Goal: Task Accomplishment & Management: Manage account settings

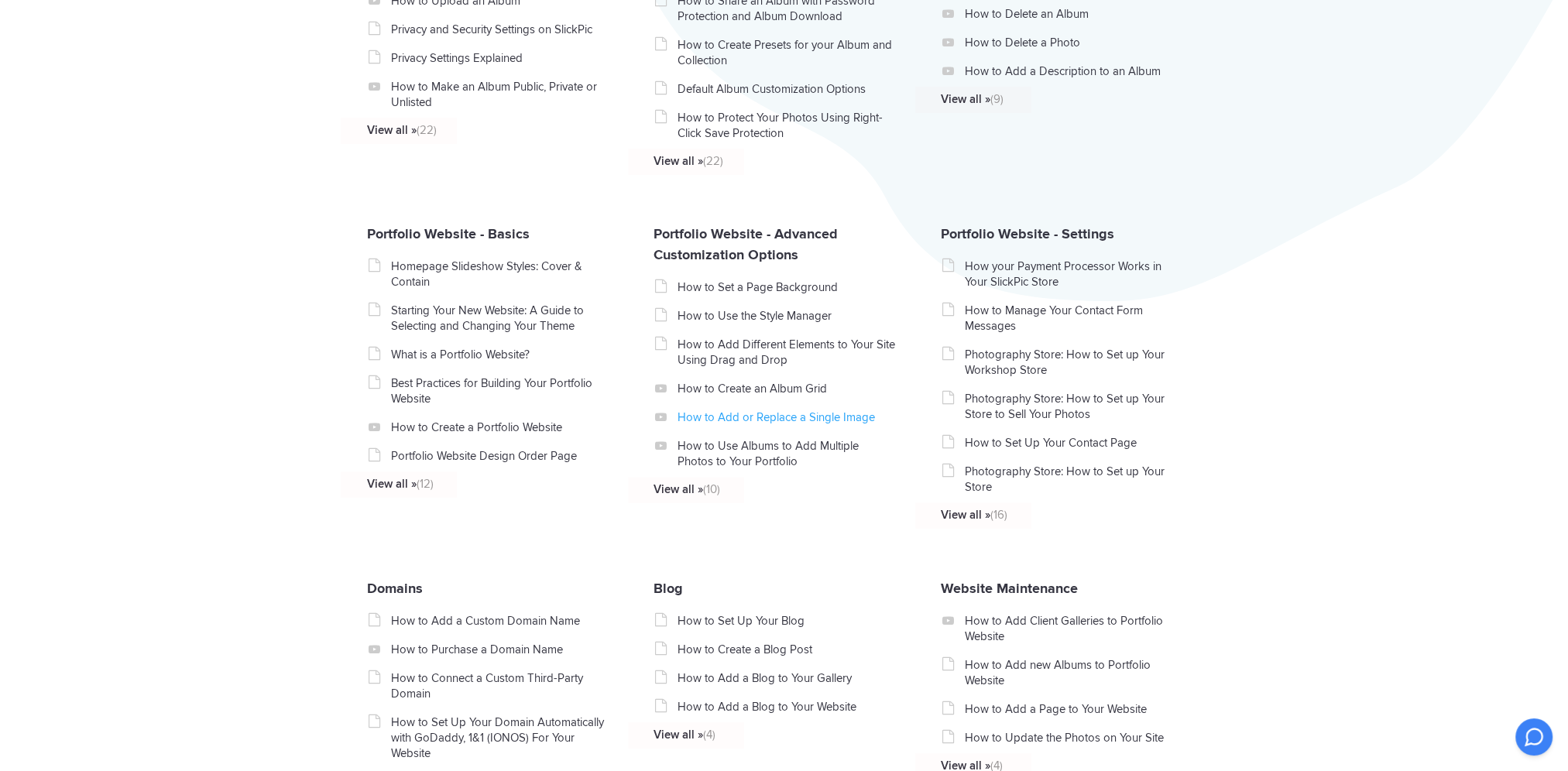
scroll to position [542, 0]
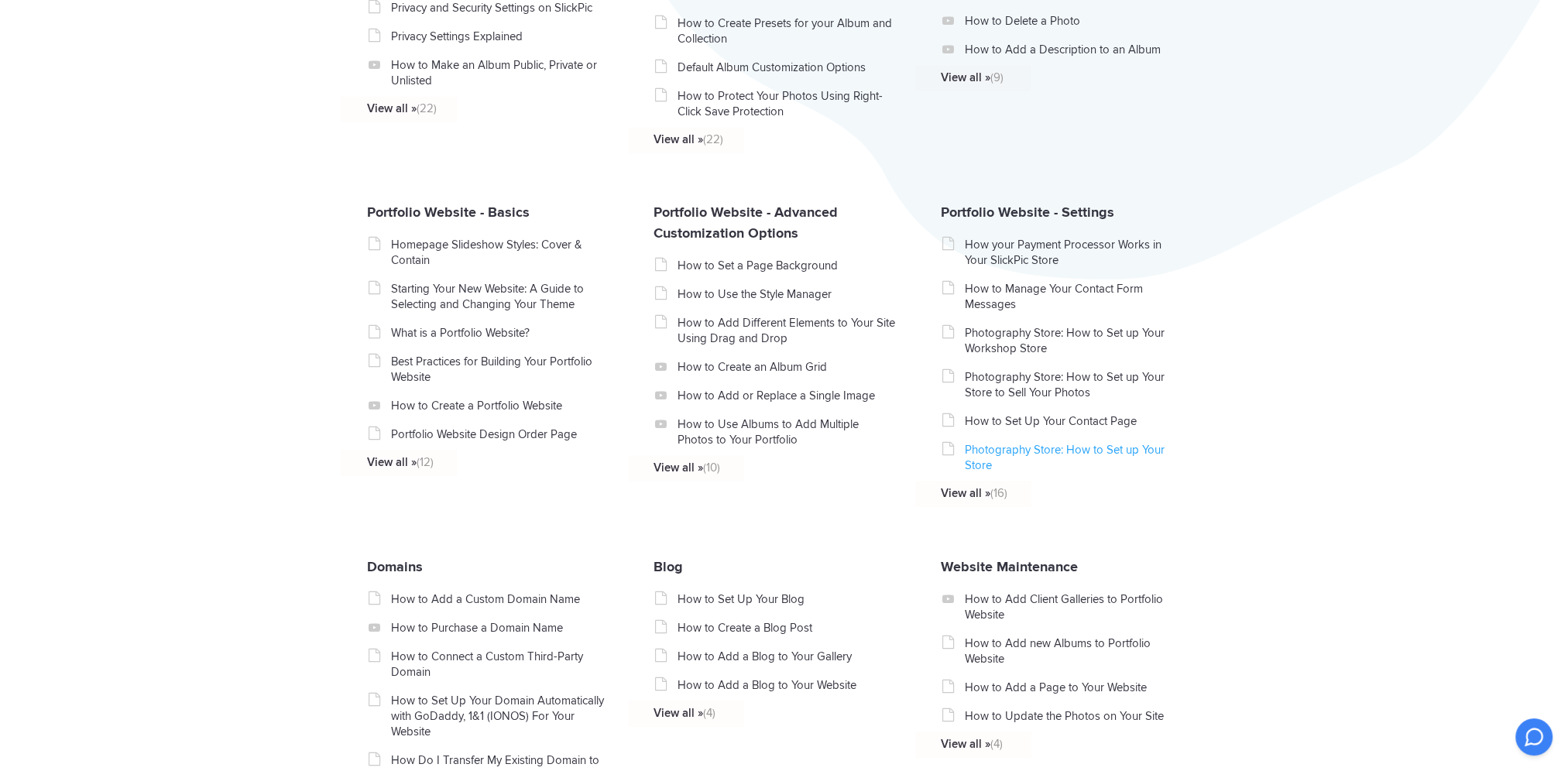
click at [988, 459] on link "Photography Store: How to Set up Your Store" at bounding box center [1074, 457] width 219 height 31
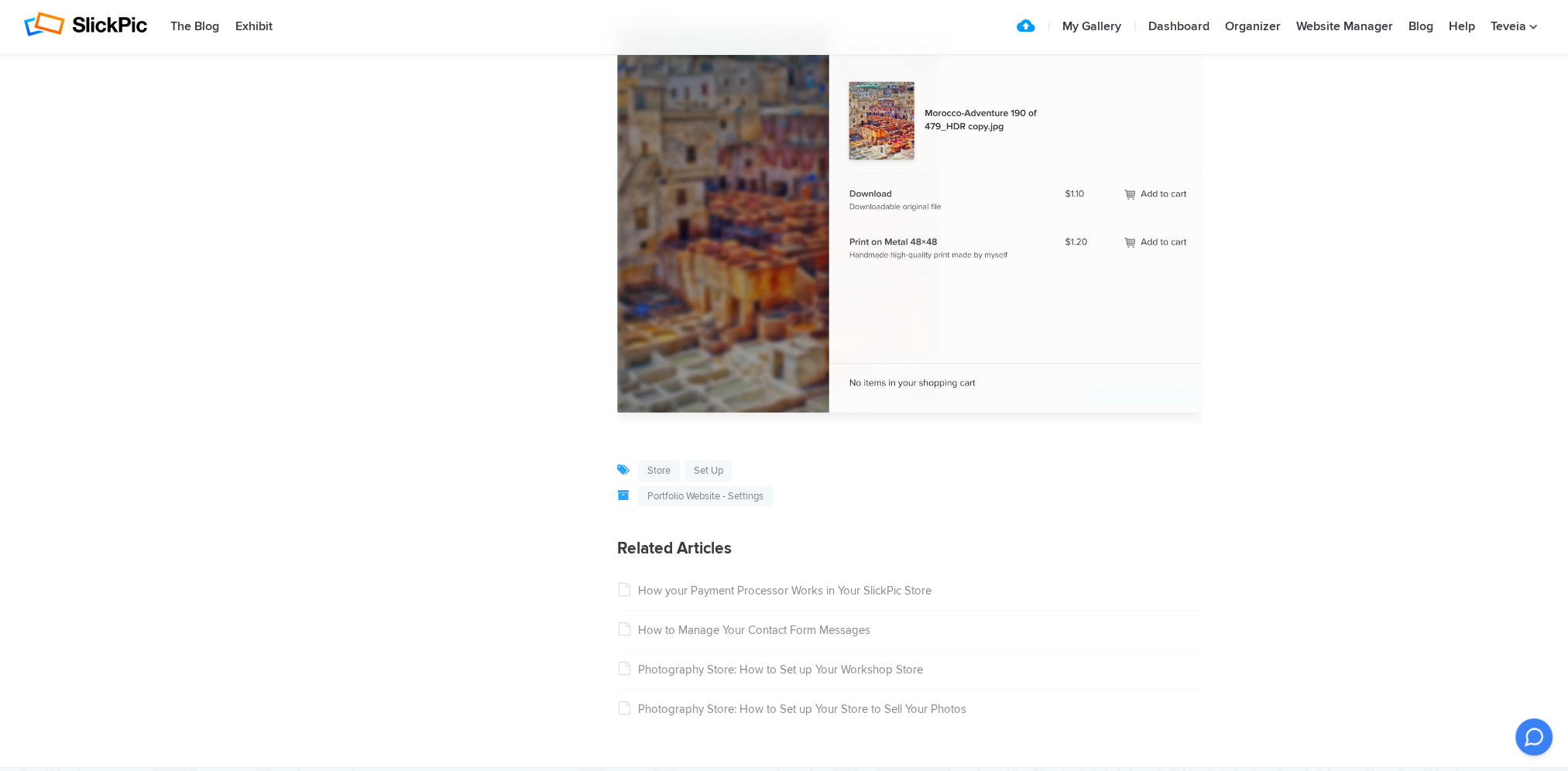
scroll to position [7045, 0]
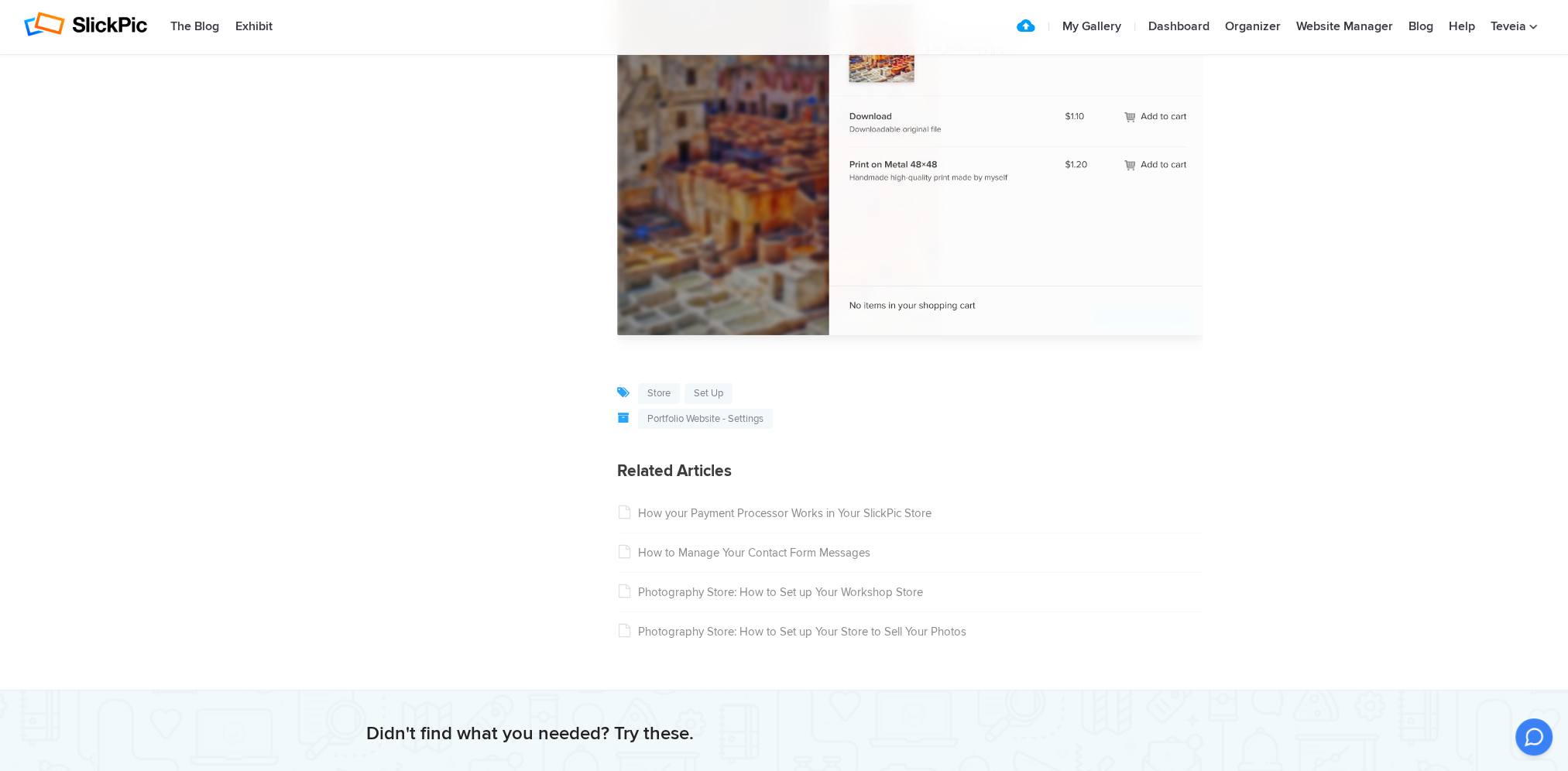
click at [753, 639] on link "Photography Store: How to Set up Your Store to Sell Your Photos" at bounding box center [791, 631] width 349 height 14
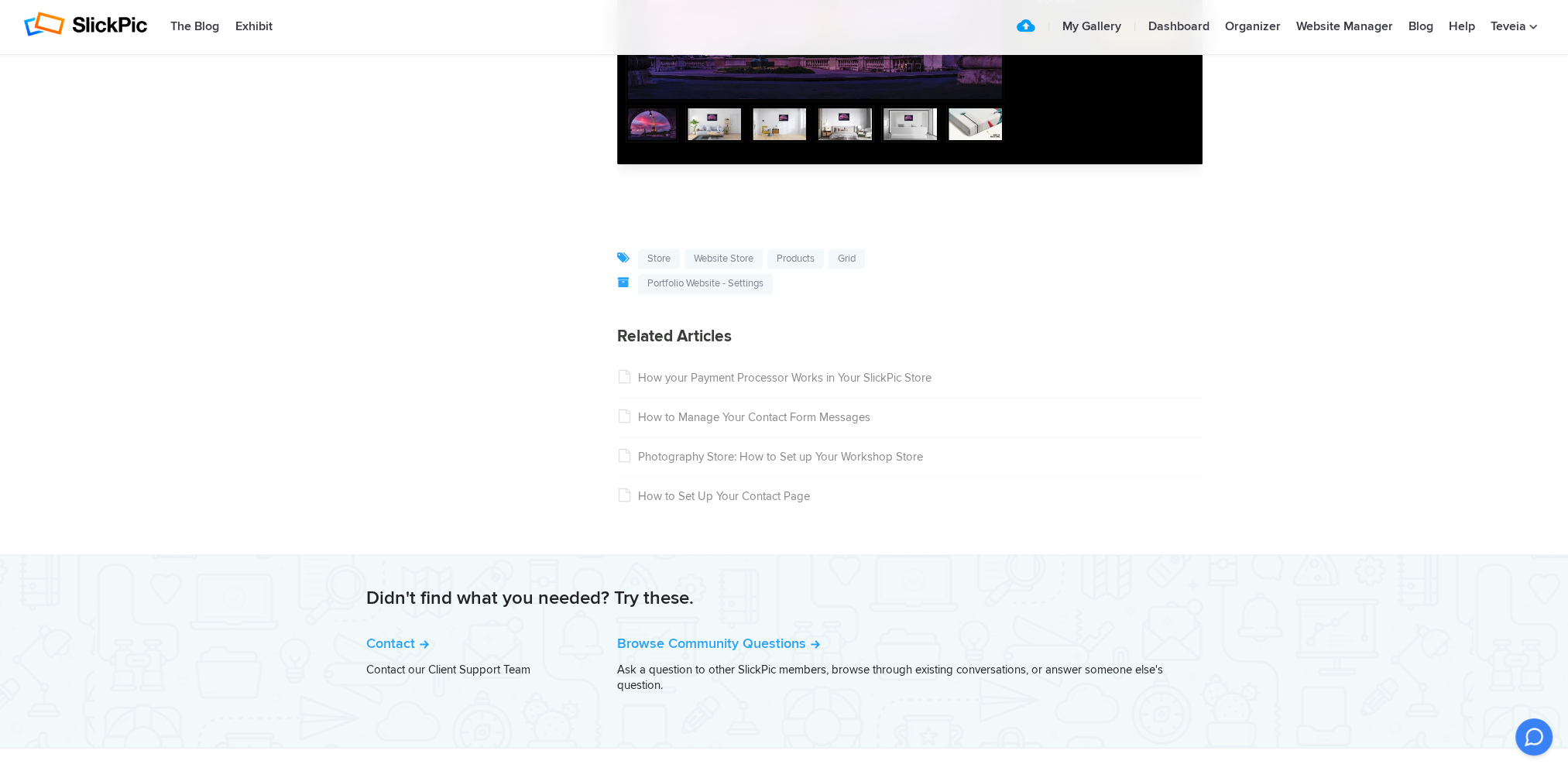
scroll to position [11110, 0]
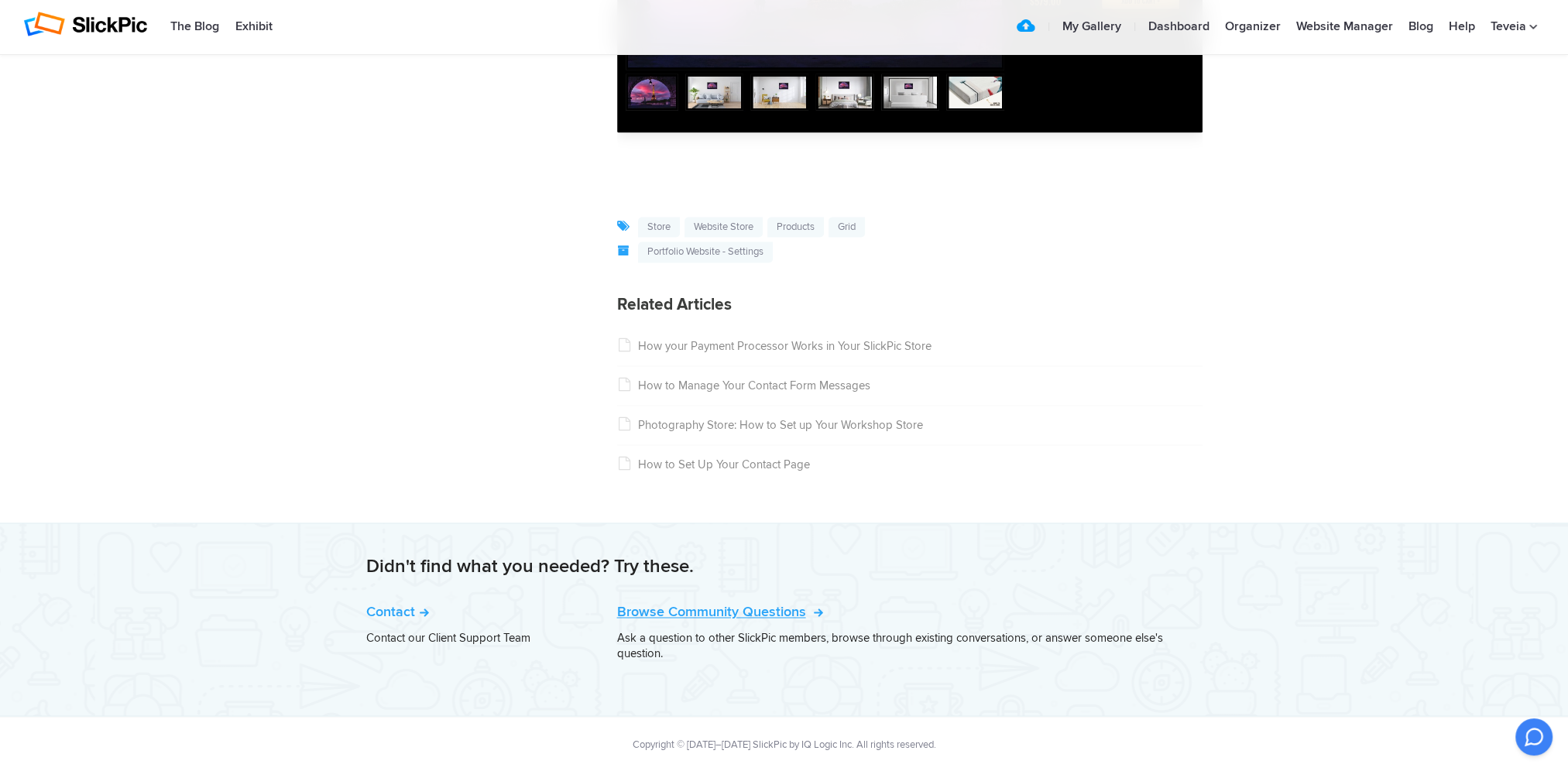
click at [724, 610] on link "Browse Community Questions" at bounding box center [718, 611] width 203 height 17
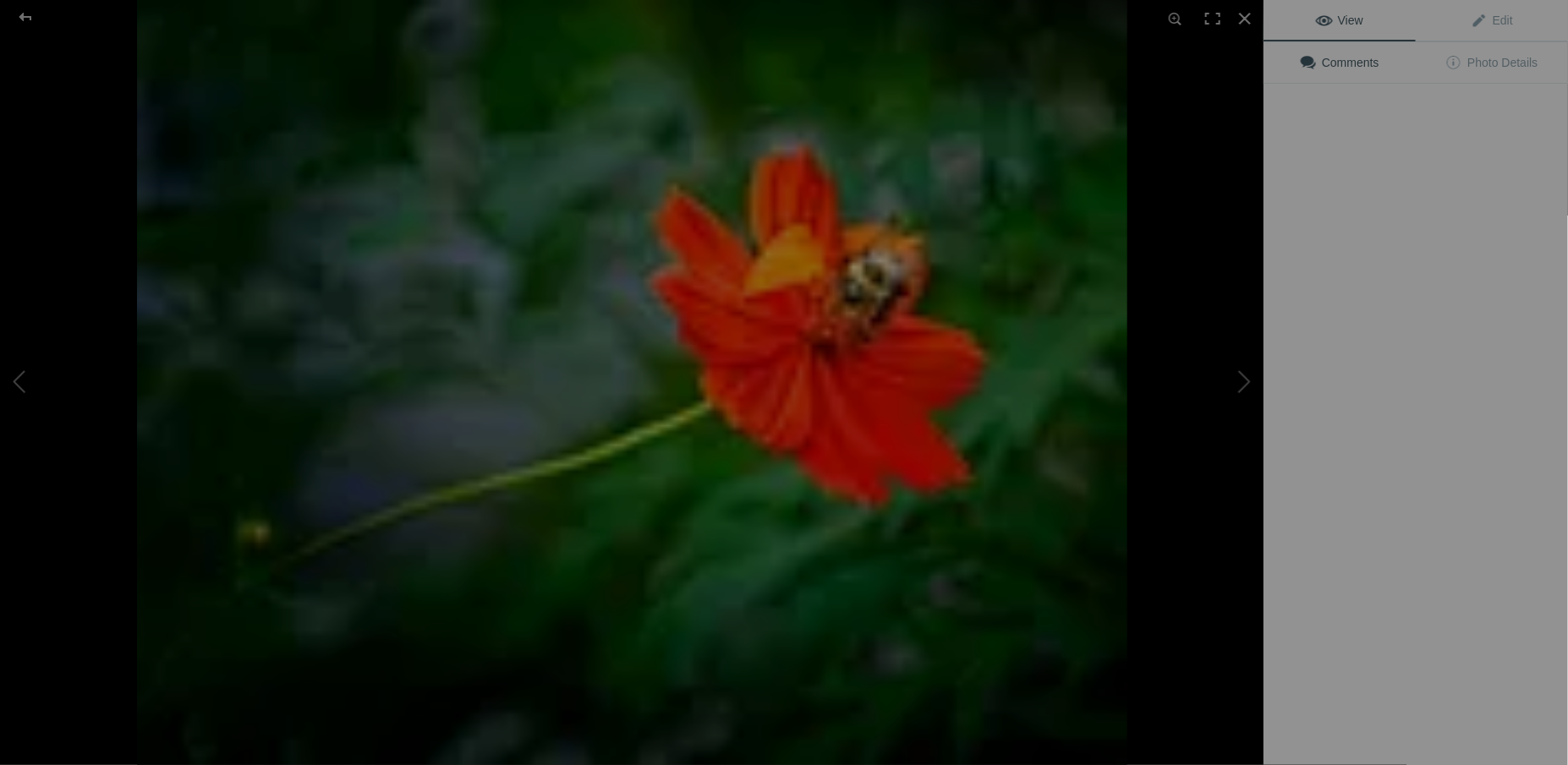
click at [490, 266] on img at bounding box center [632, 382] width 990 height 765
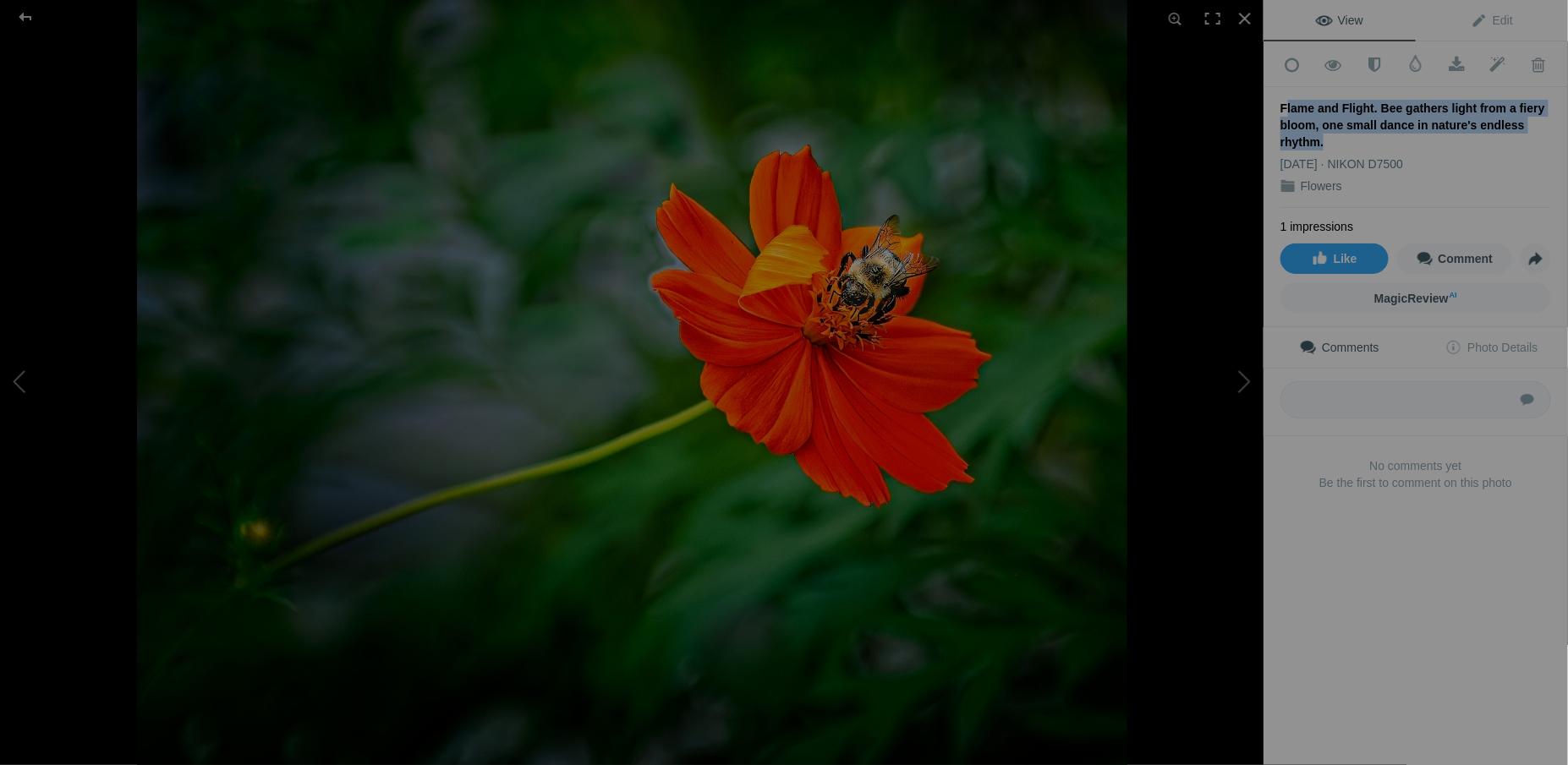
drag, startPoint x: 1319, startPoint y: 137, endPoint x: 1279, endPoint y: 107, distance: 50.0
click at [1279, 107] on div "Add to Quick Collection Remove from Quick Collection Hide from Public View Unhi…" at bounding box center [1415, 294] width 304 height 506
drag, startPoint x: 1279, startPoint y: 107, endPoint x: 1290, endPoint y: 131, distance: 26.4
copy div "Flame and Flight. Bee gathers light from a fiery bloom, one small dance in natu…"
click at [1241, 26] on div at bounding box center [1245, 18] width 37 height 37
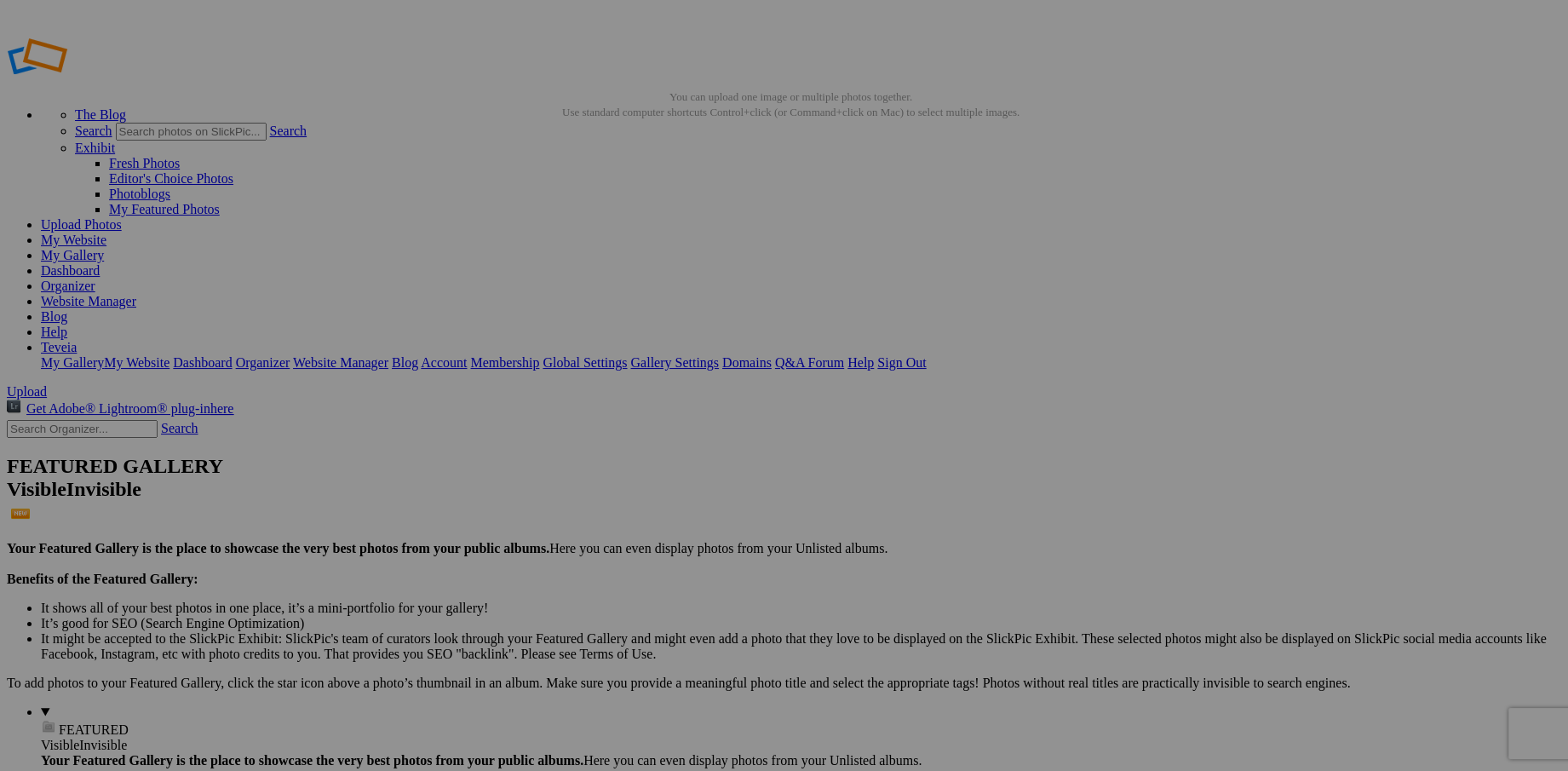
click at [499, 272] on img at bounding box center [475, 253] width 106 height 128
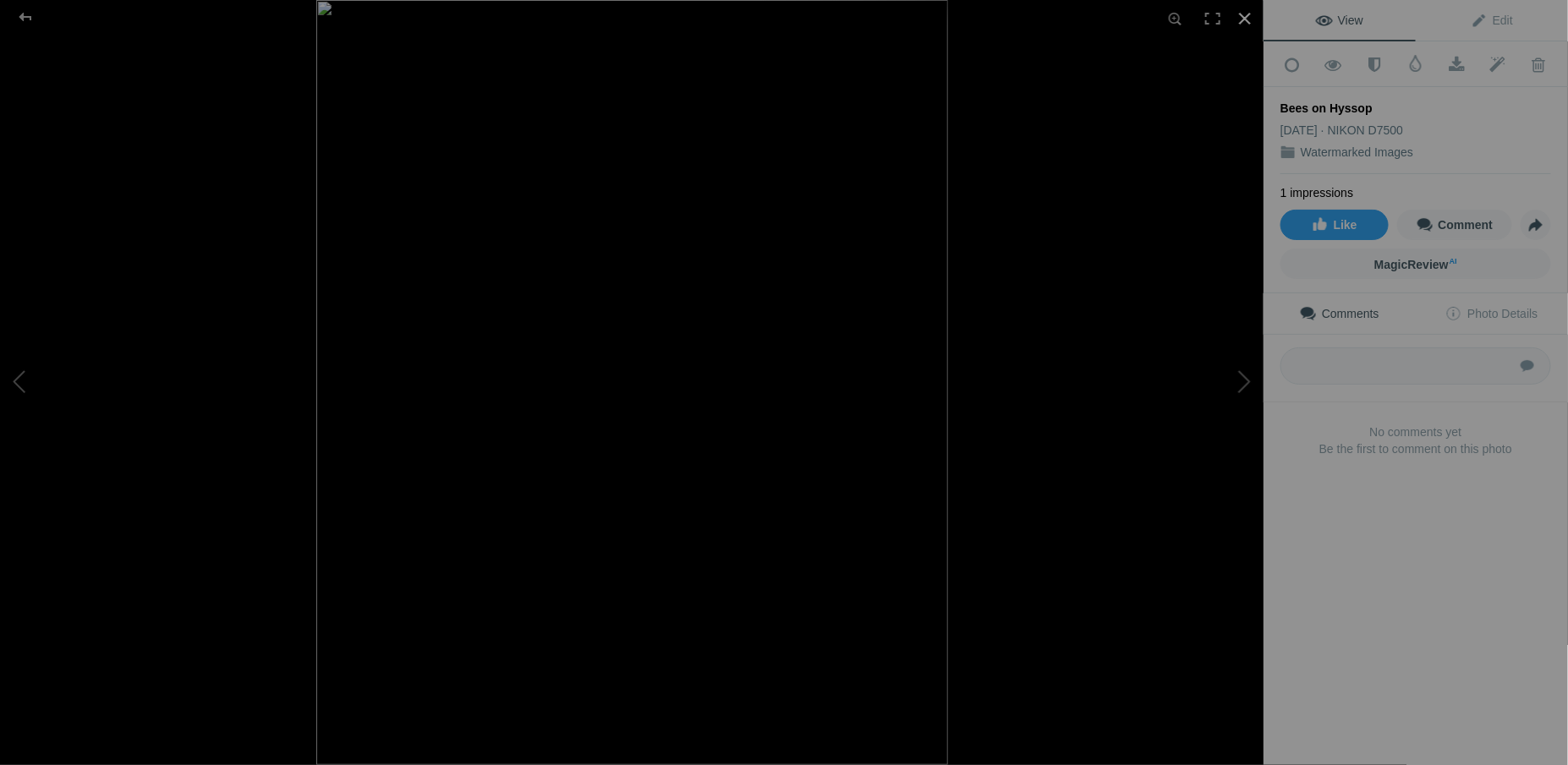
click at [1245, 16] on div at bounding box center [1245, 18] width 37 height 37
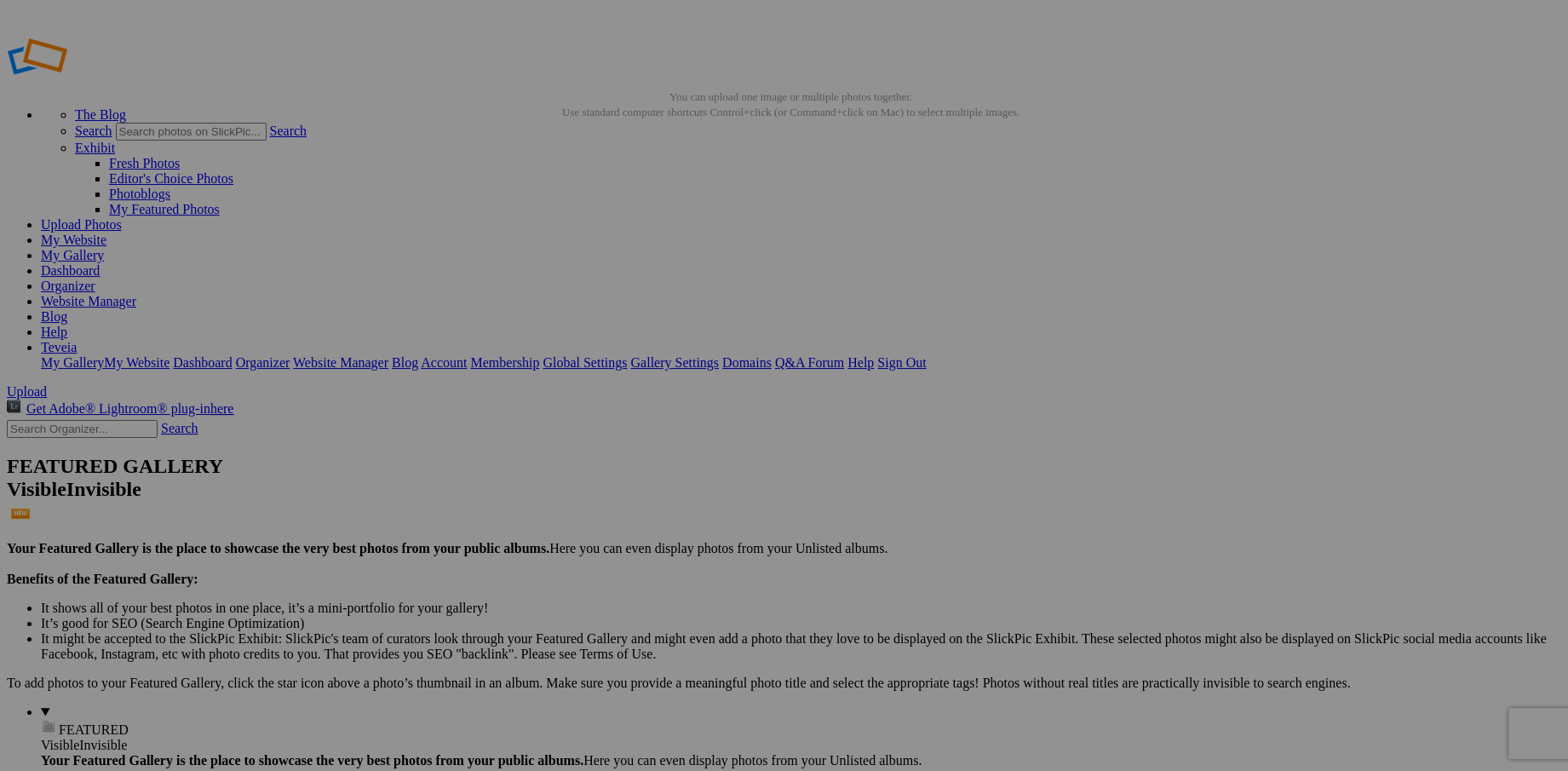
type input "P"
paste input "Flame and Flight. Bee gathers light from a fiery bloom, one small dance in natu…"
type input "Flame and Flight. Bee gathers light from a fiery bloom, one small dance in natu…"
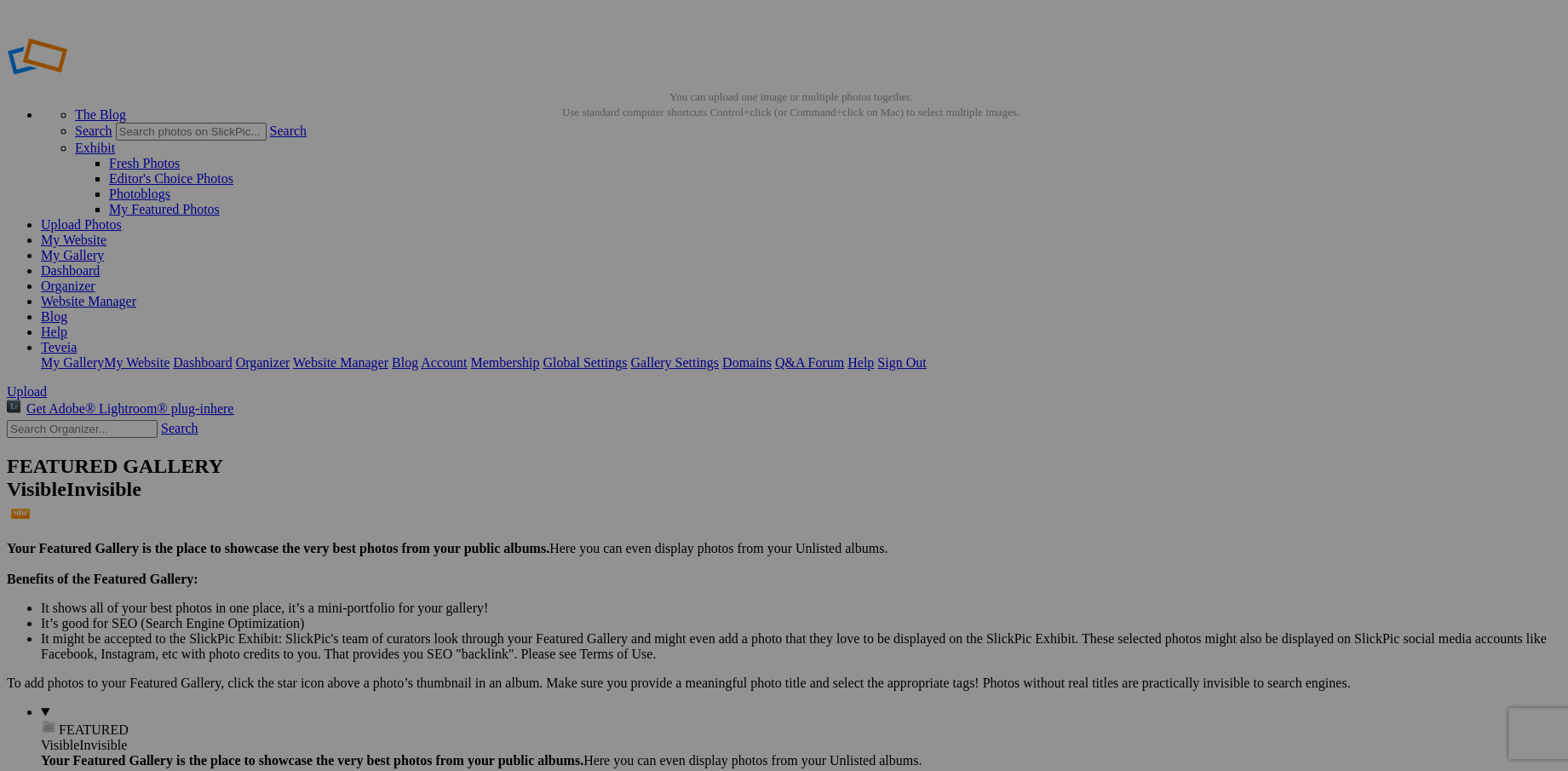
drag, startPoint x: 563, startPoint y: 329, endPoint x: 716, endPoint y: 333, distance: 153.1
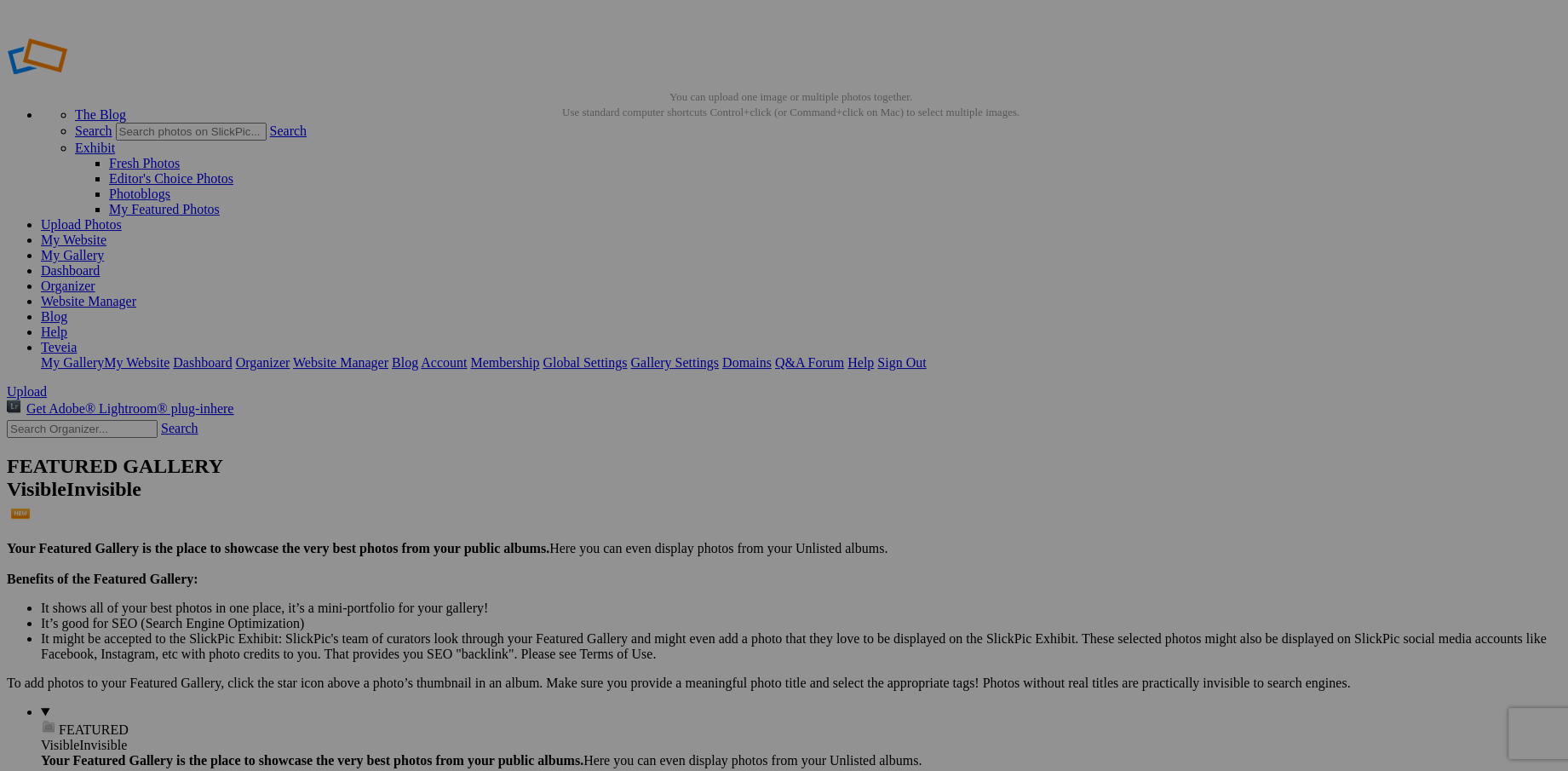
type input "B"
paste input "Symphony of Pollinators. 2 bees in perfect harmony, beauty blooms when we work …"
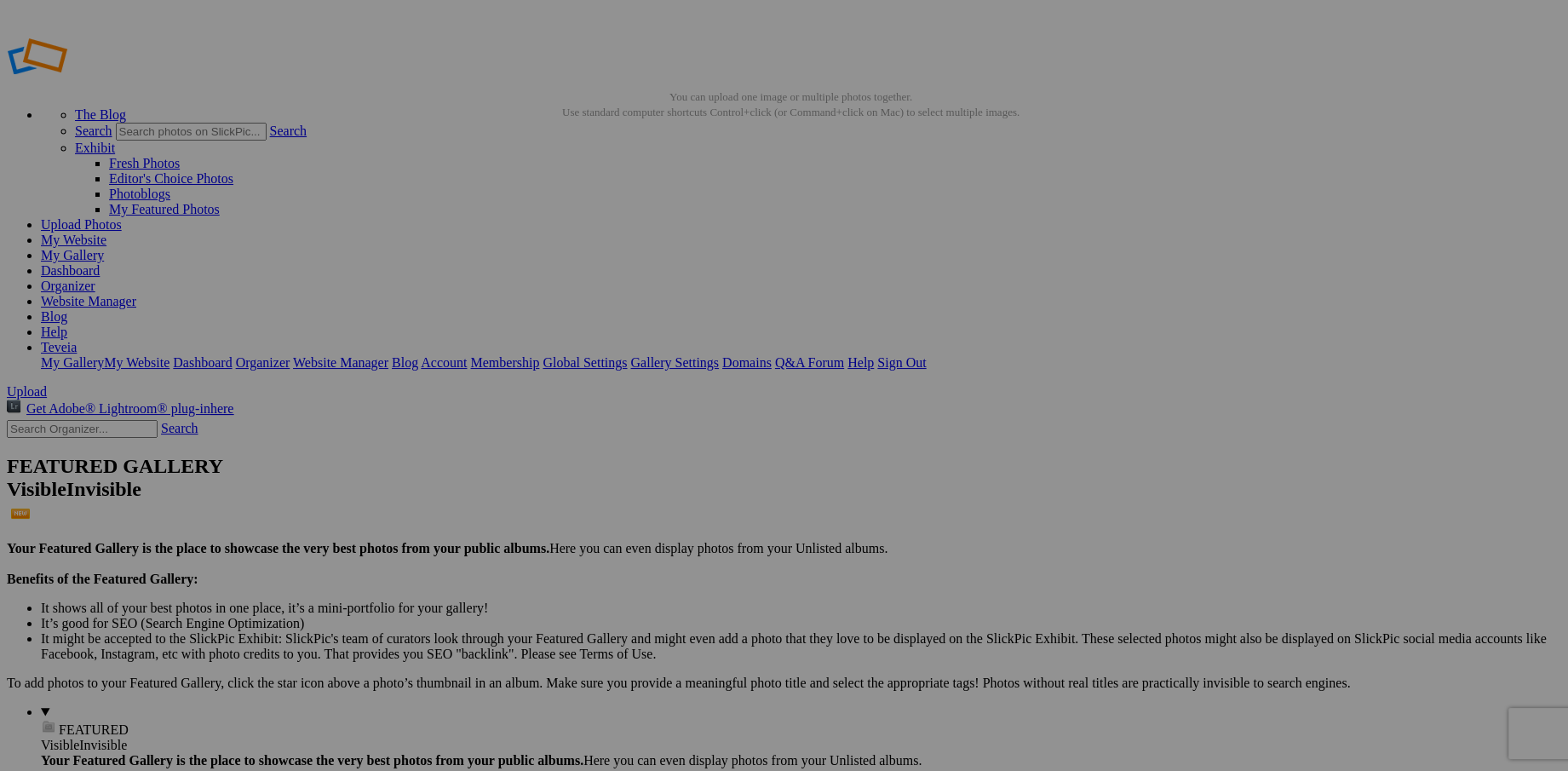
type input "Symphony of Pollinators. 2 bees in perfect harmony, beauty blooms when we work …"
drag, startPoint x: 155, startPoint y: 233, endPoint x: 206, endPoint y: 230, distance: 51.1
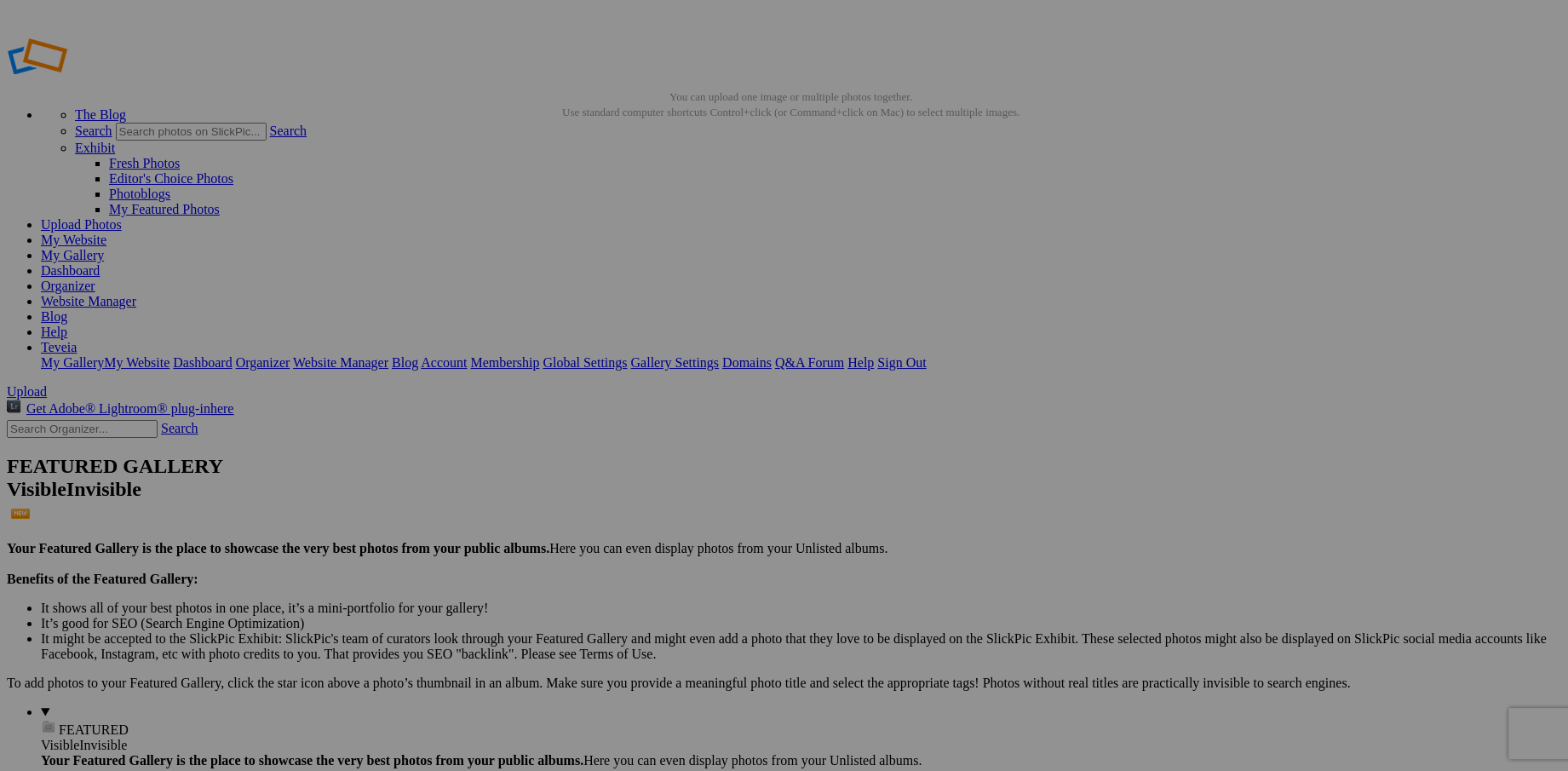
type input "Watermarked Flowers"
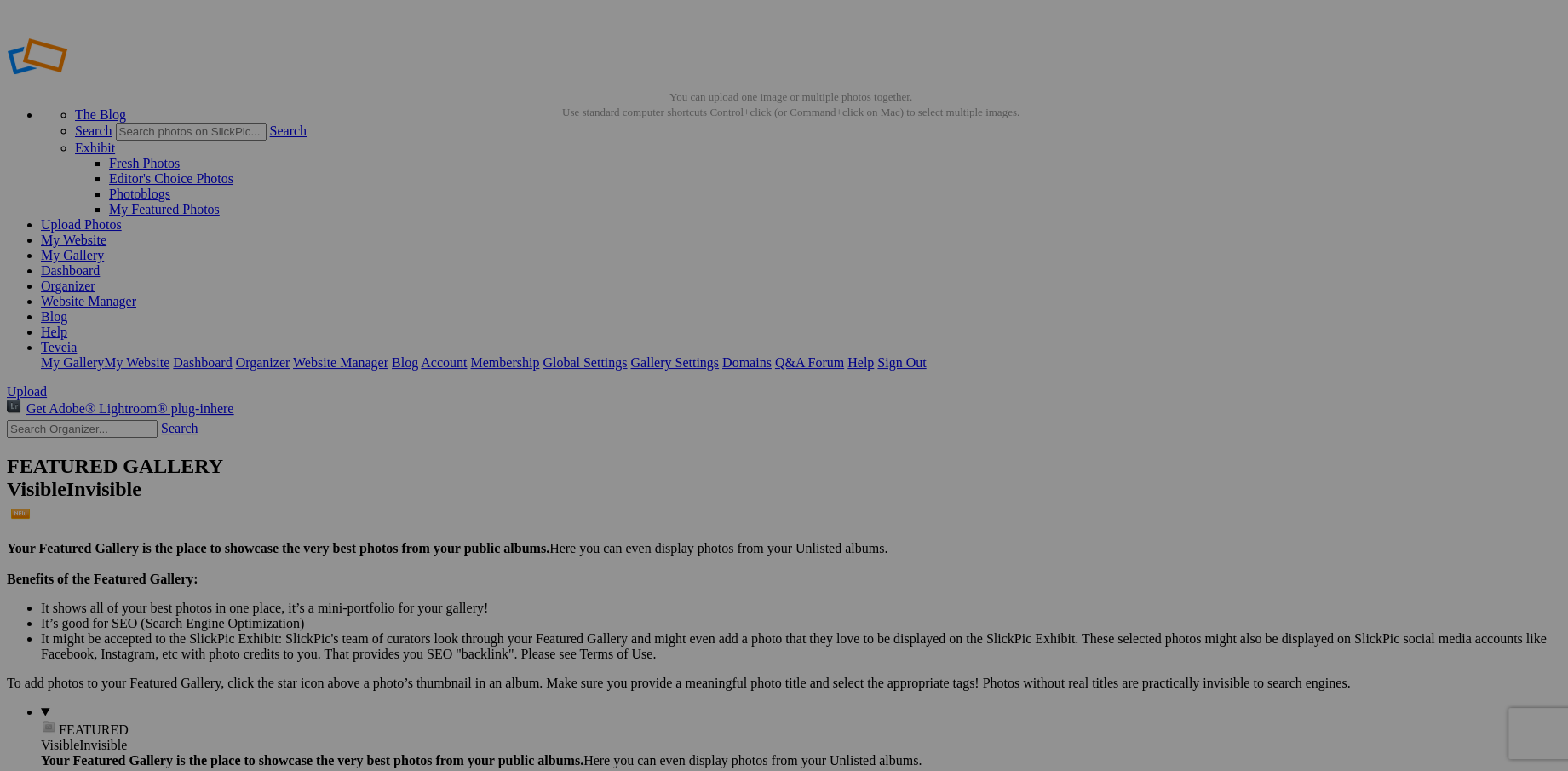
scroll to position [0, 388]
drag, startPoint x: 1170, startPoint y: 322, endPoint x: 1329, endPoint y: 322, distance: 159.0
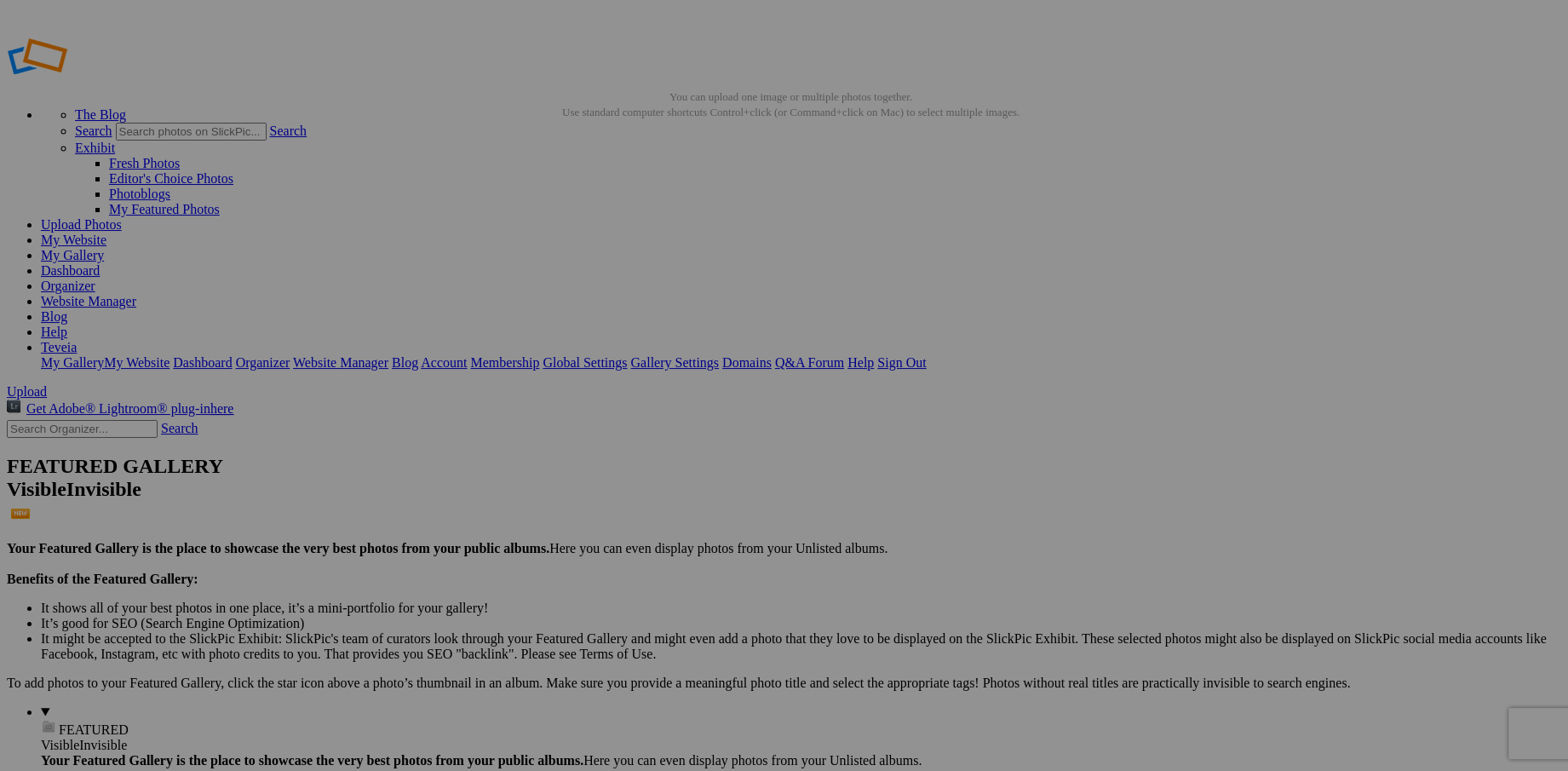
type input "C"
paste input "Becoming. Monarch-to-be feasts on flame-colored blooms, reminder that transform…"
type input "Becoming. Monarch-to-be feasts on flame-colored blooms, reminder that transform…"
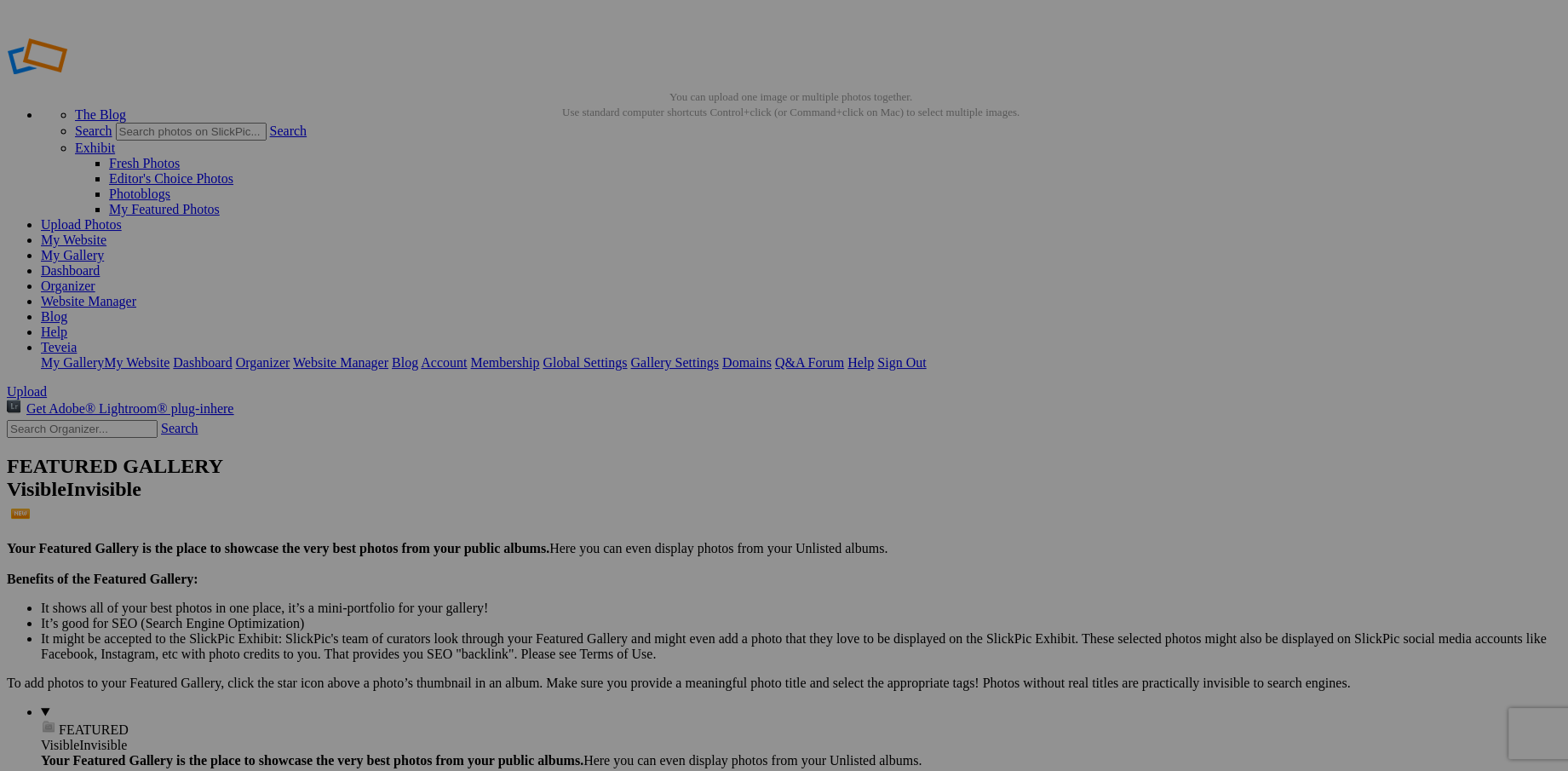
scroll to position [0, 0]
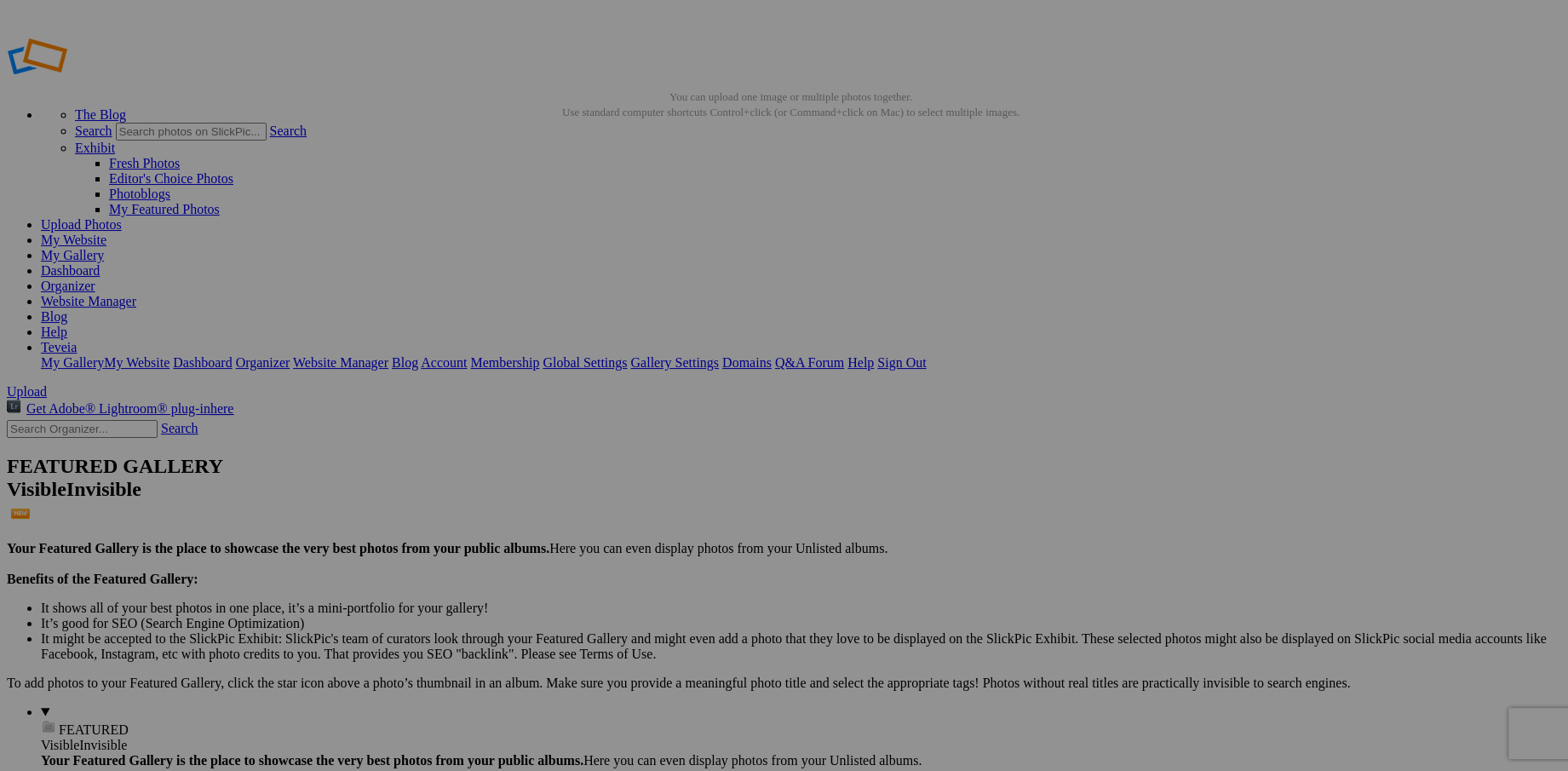
drag, startPoint x: 716, startPoint y: 310, endPoint x: 845, endPoint y: 309, distance: 129.0
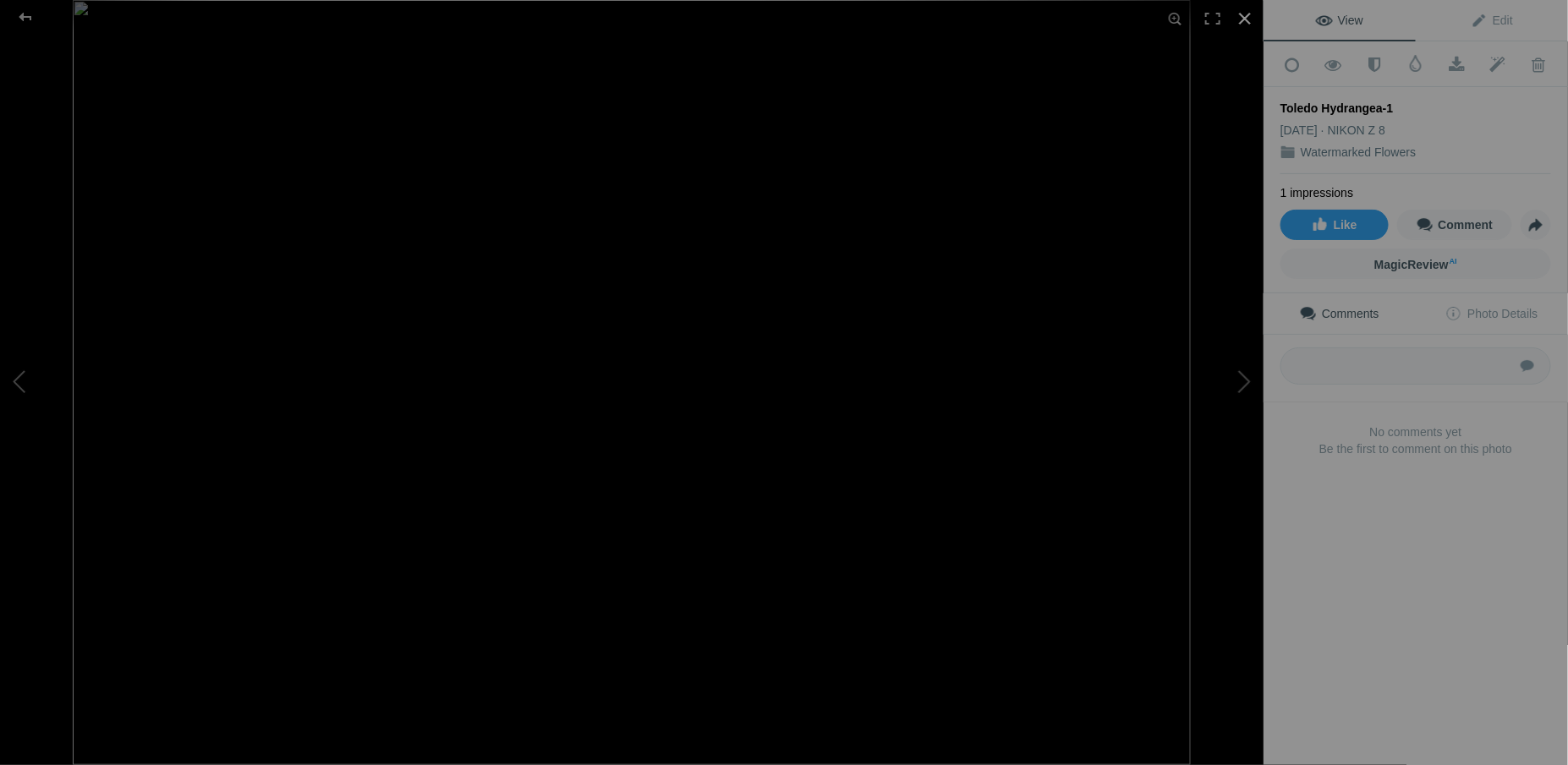
click at [1245, 19] on div at bounding box center [1245, 18] width 37 height 37
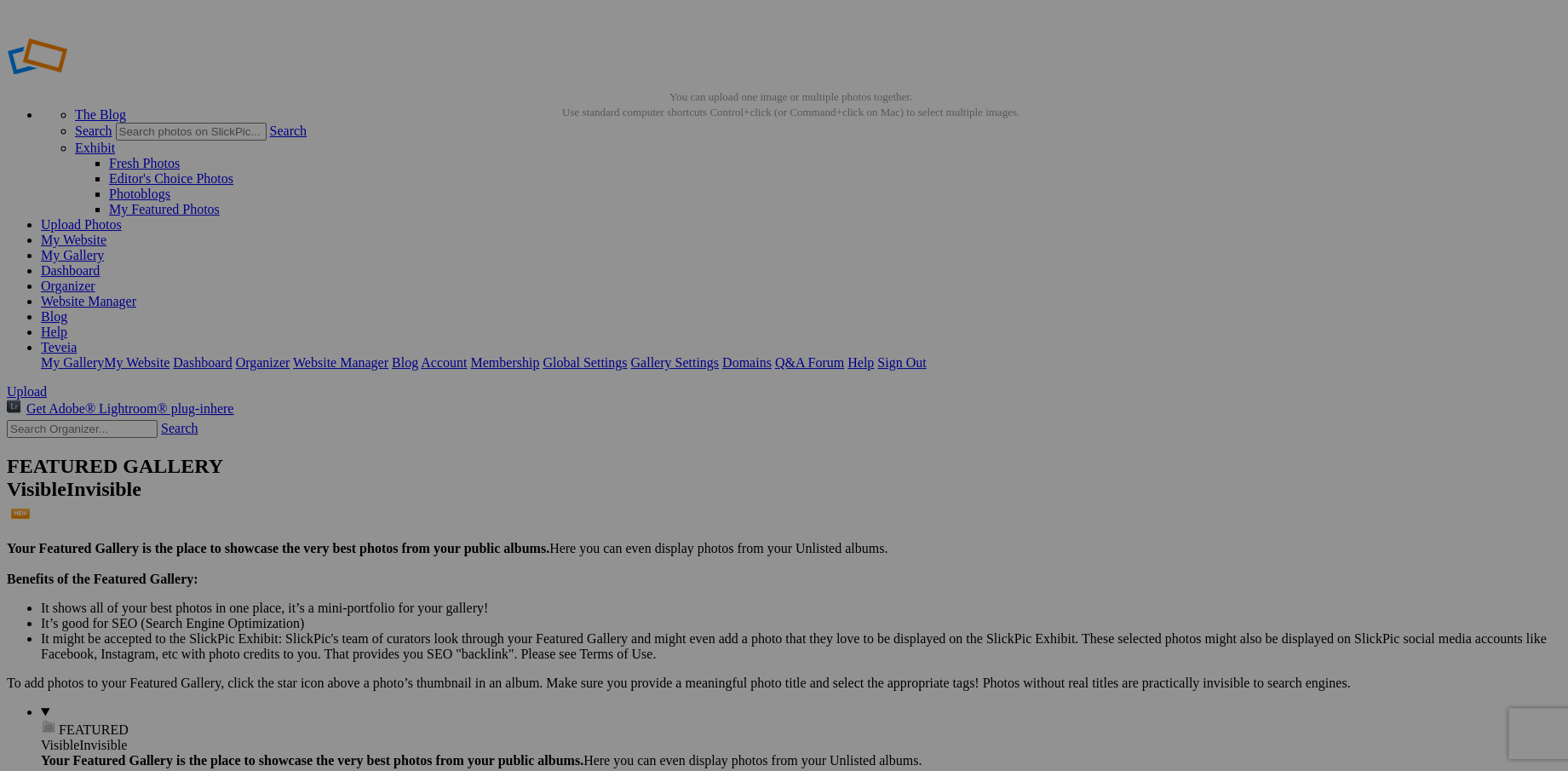
type input "T"
paste input "oledo Lace Hydrangea. Clusters of petals gather like lace."
type input "oledo Lace Hydrangea. Clusters of petals gather like lace."
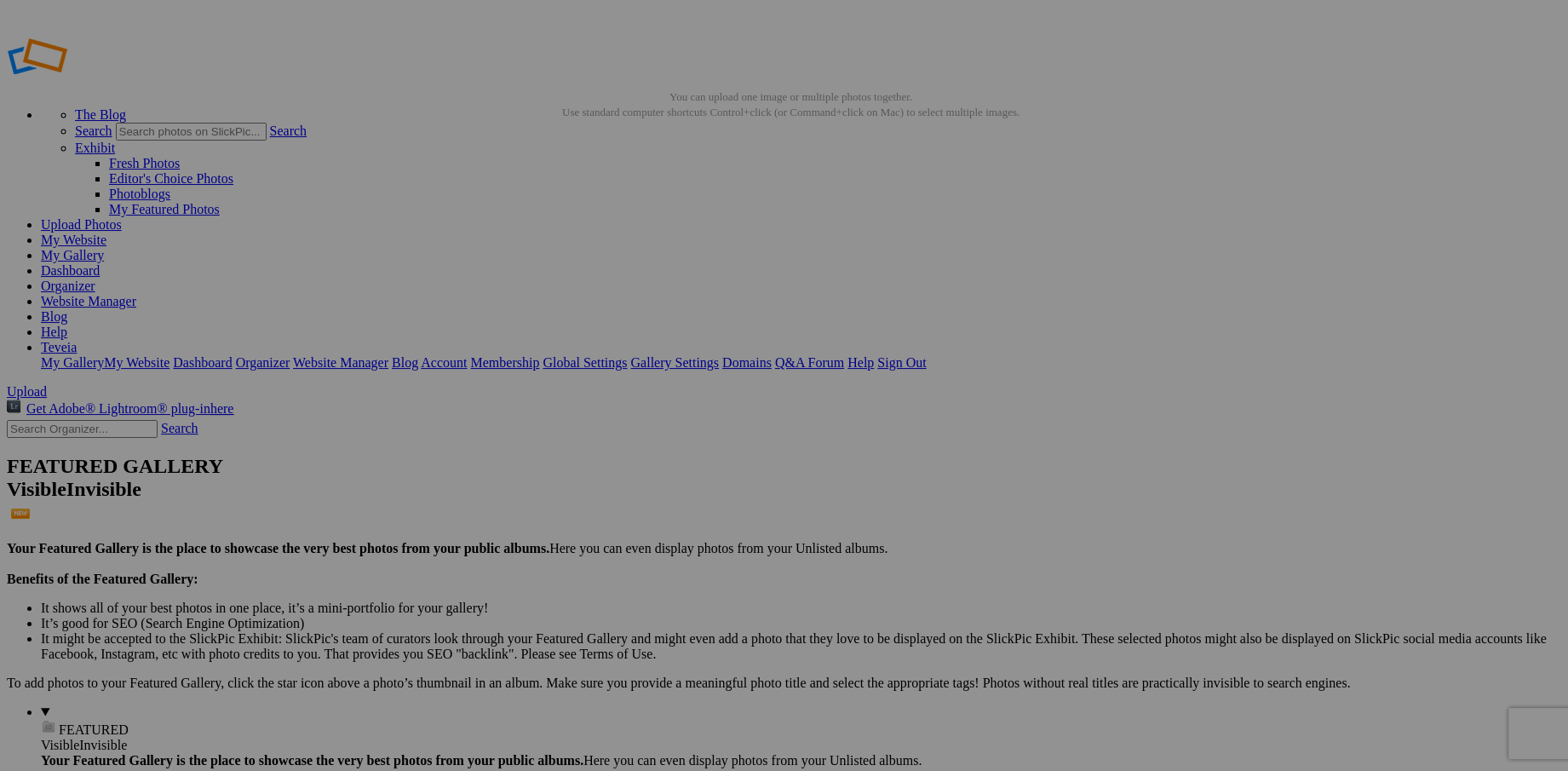
drag, startPoint x: 1323, startPoint y: 312, endPoint x: 1481, endPoint y: 311, distance: 158.0
type input "W"
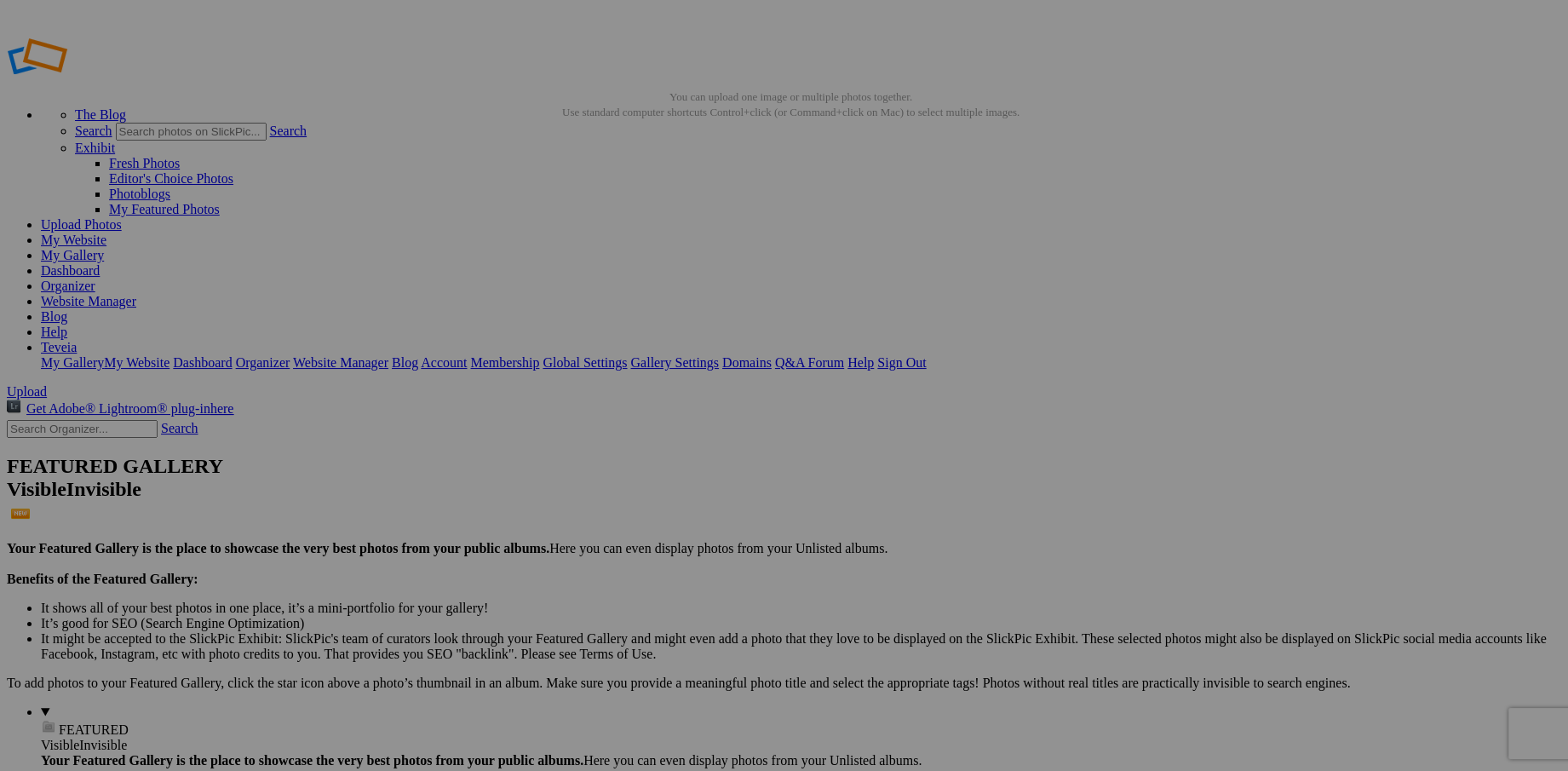
paste input "We're Twins. Side by side, a butterfly and bloom lean into each other's light."
type input "We're Twins. Side by side, a butterfly and bloom lean into each other's light."
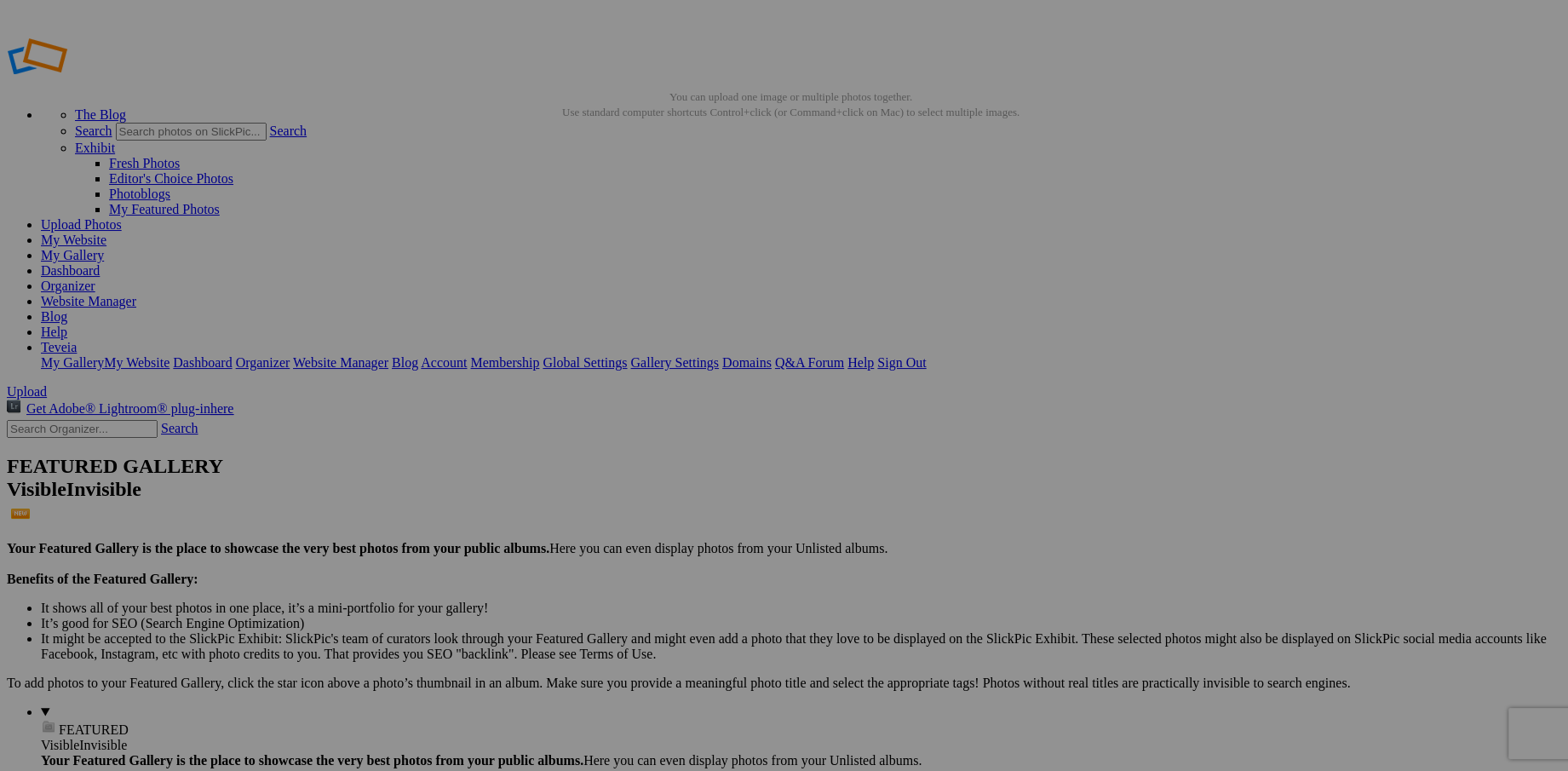
drag, startPoint x: 259, startPoint y: 525, endPoint x: 423, endPoint y: 533, distance: 164.2
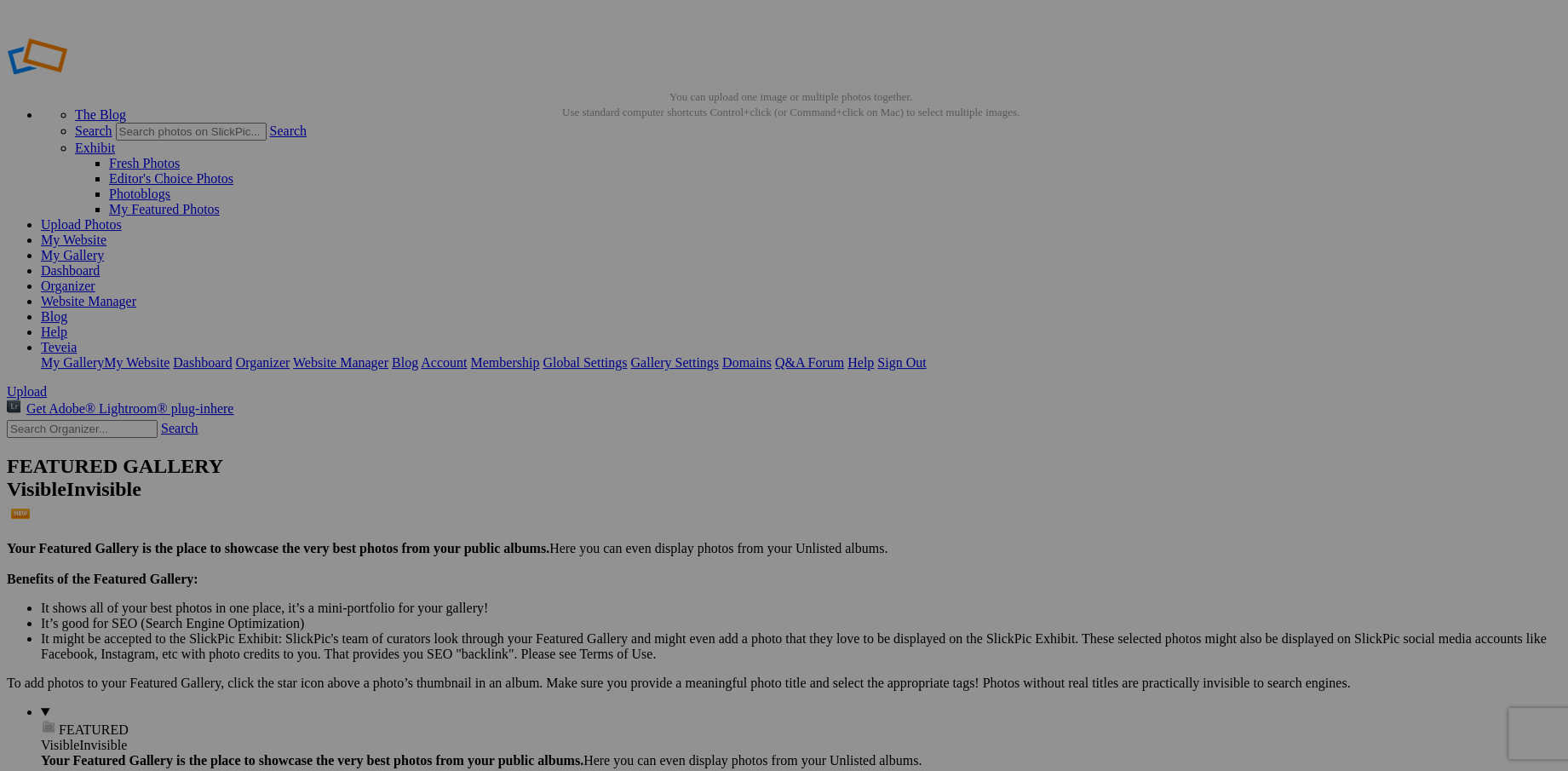
drag, startPoint x: 1125, startPoint y: 312, endPoint x: 1013, endPoint y: 313, distance: 112.0
paste input "Wild Harmony. Golden blooms tangled in wild garden woven in sunlight and shadow…"
type input "Wild Harmony. Golden blooms tangled in wild garden woven in sunlight and shadow…"
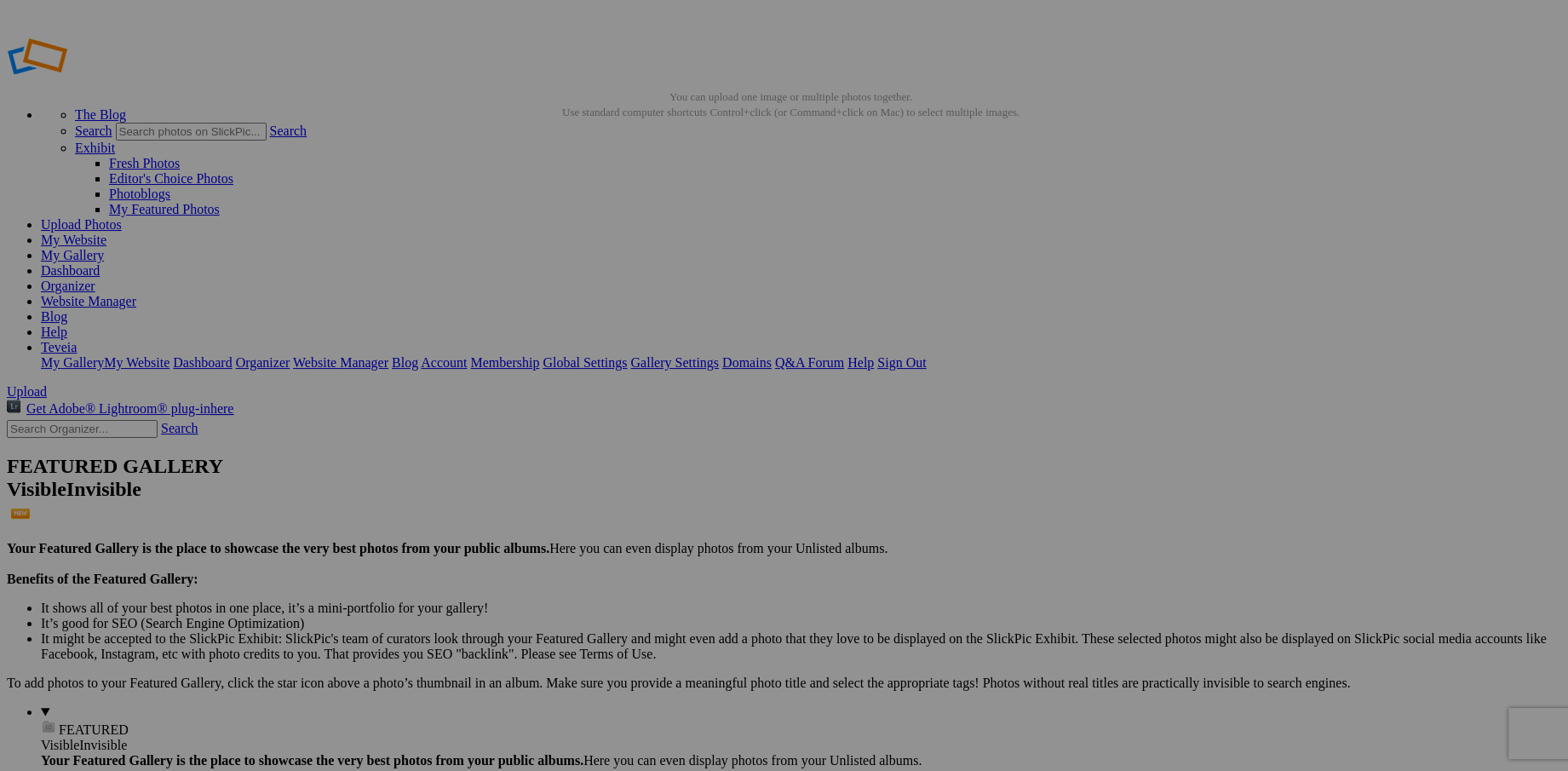
drag, startPoint x: 413, startPoint y: 539, endPoint x: 563, endPoint y: 549, distance: 150.3
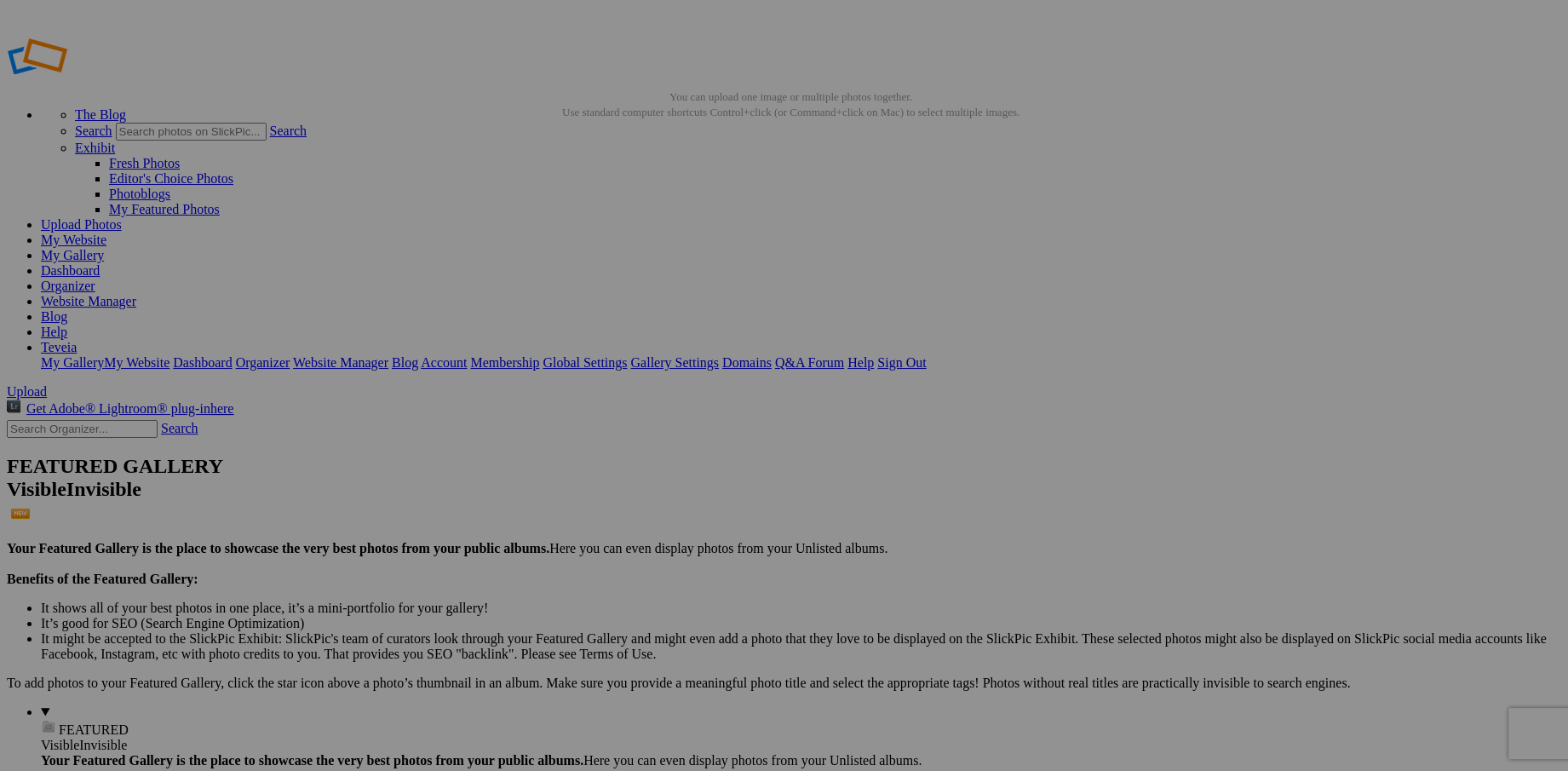
type input "E"
paste input "Petals of Light. Paper-white bloom cradling the sun in its heart, fragile petal…"
type input "Petals of Light. Paper-white bloom cradling the sun in its heart, fragile petal…"
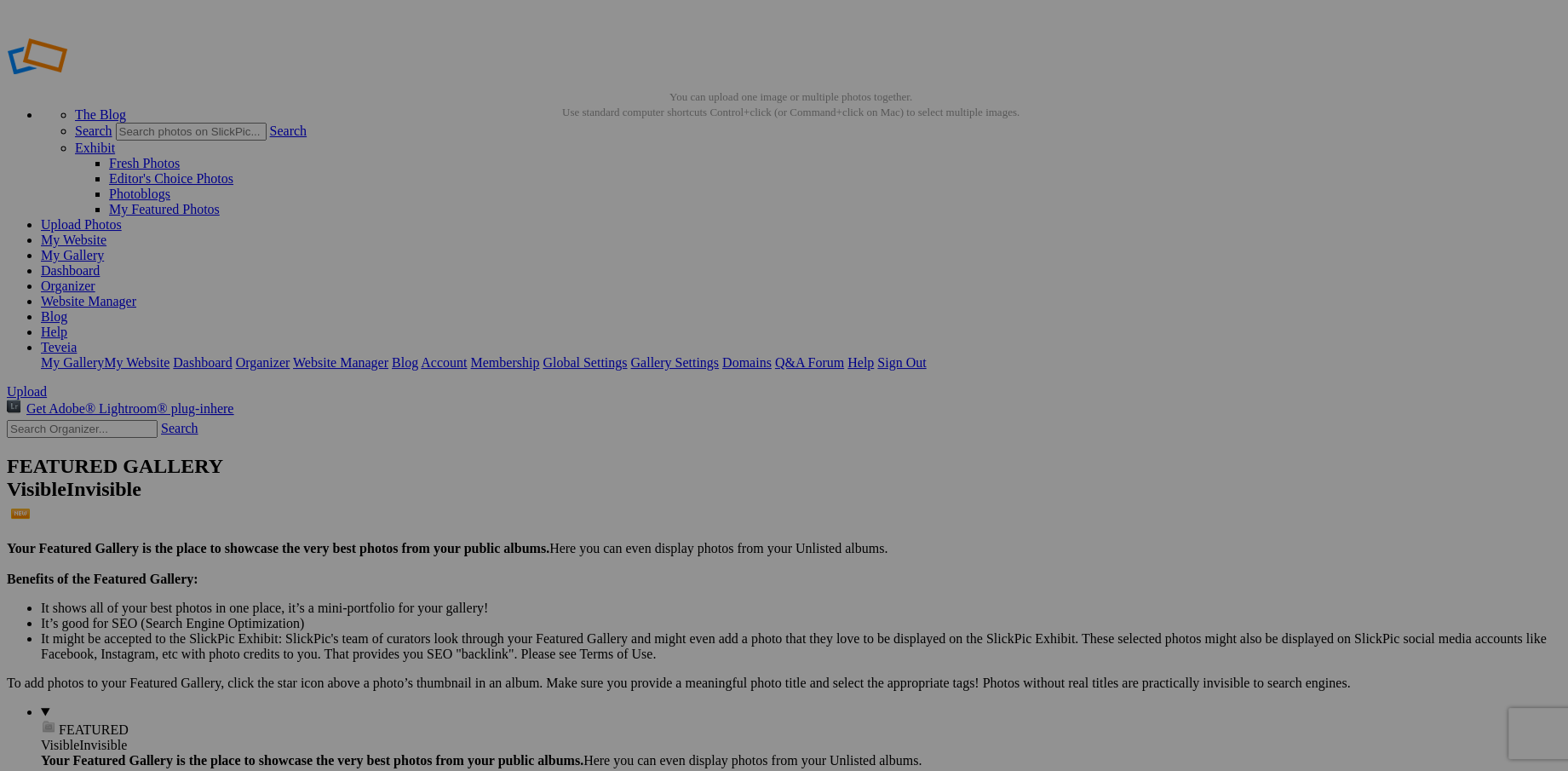
drag, startPoint x: 562, startPoint y: 532, endPoint x: 715, endPoint y: 540, distance: 153.2
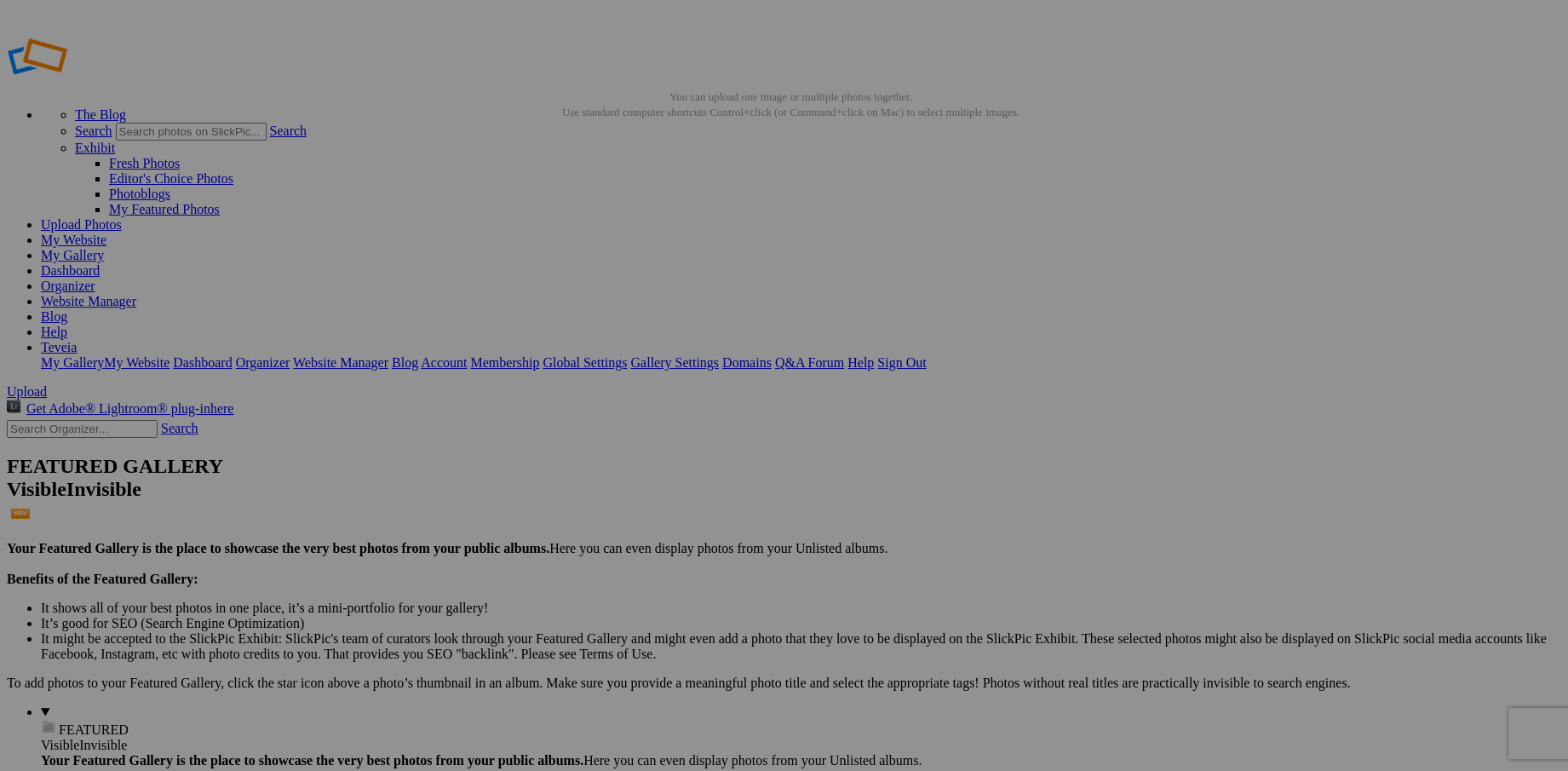
drag, startPoint x: 1340, startPoint y: 318, endPoint x: 1445, endPoint y: 318, distance: 105.0
paste input "Amethyst Feast. Bee lost in sea of amethysts blossoms, weaving sweetness from t…"
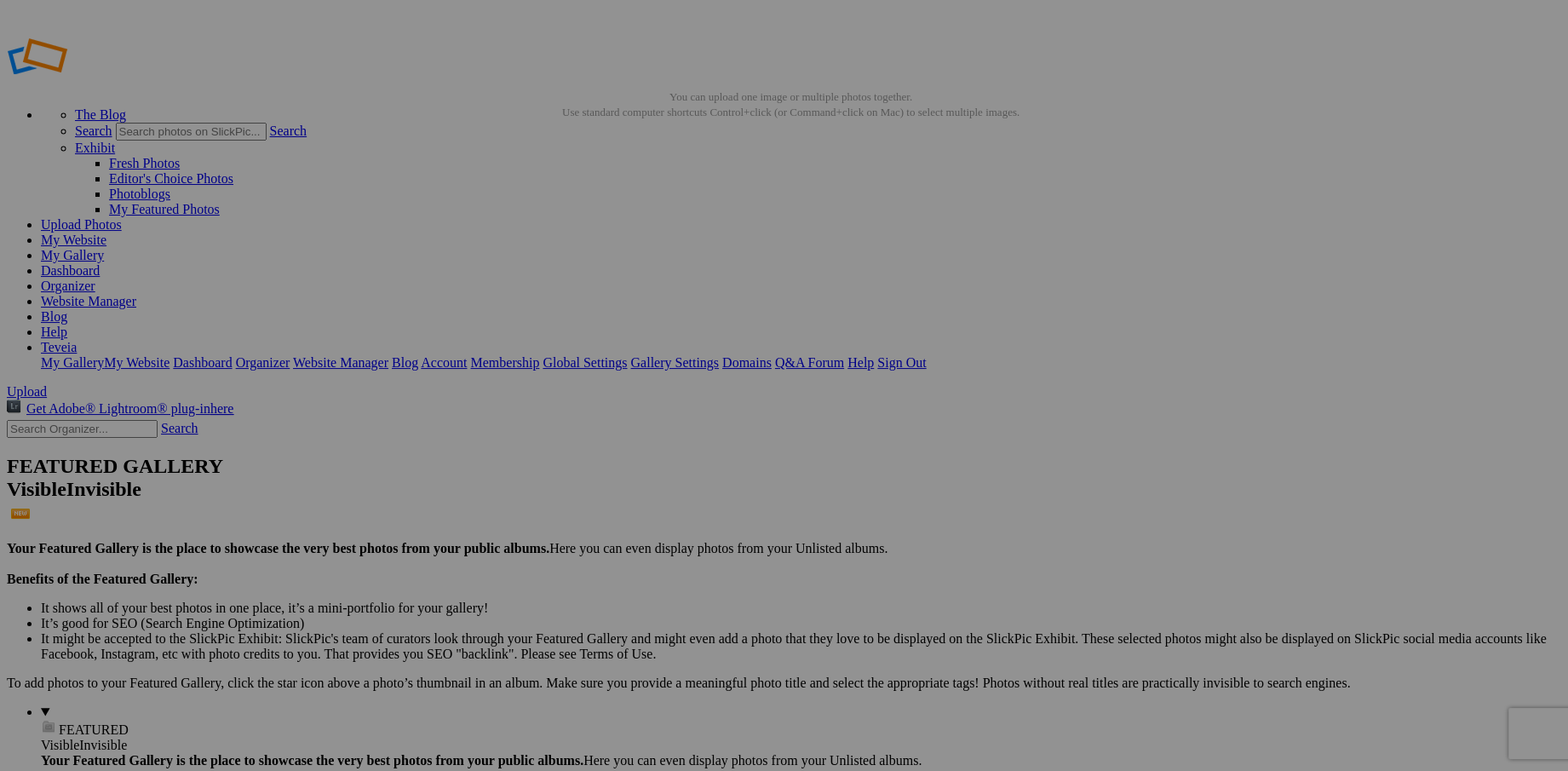
type input "Amethyst Feast. Bee lost in sea of amethysts blossoms, weaving sweetness from t…"
drag, startPoint x: 715, startPoint y: 548, endPoint x: 859, endPoint y: 552, distance: 144.1
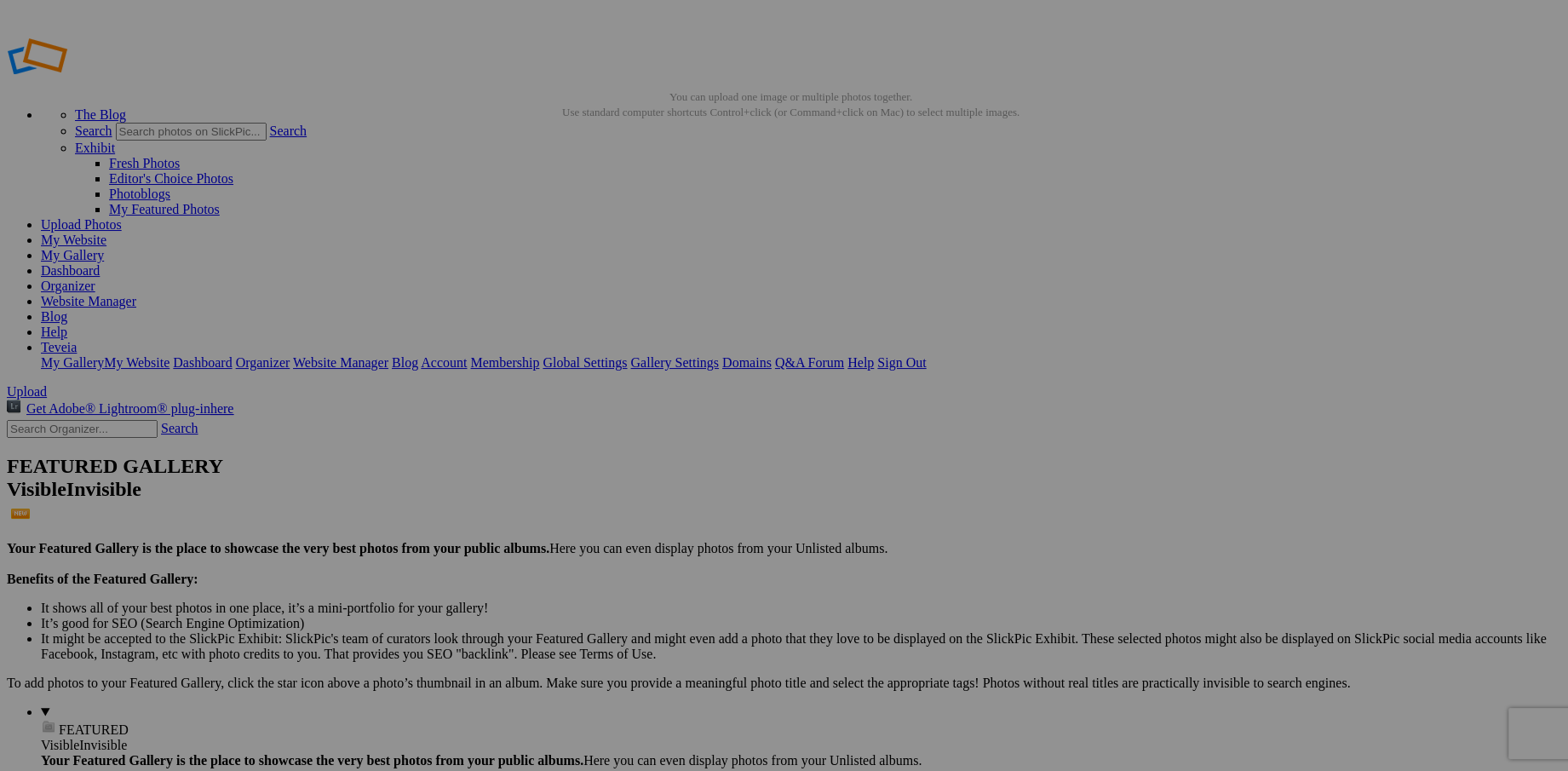
drag, startPoint x: 367, startPoint y: 549, endPoint x: 240, endPoint y: 543, distance: 127.1
paste input "Hovering Poise. Golden stage awaits as bee hovers mid-flight, caught between pr…"
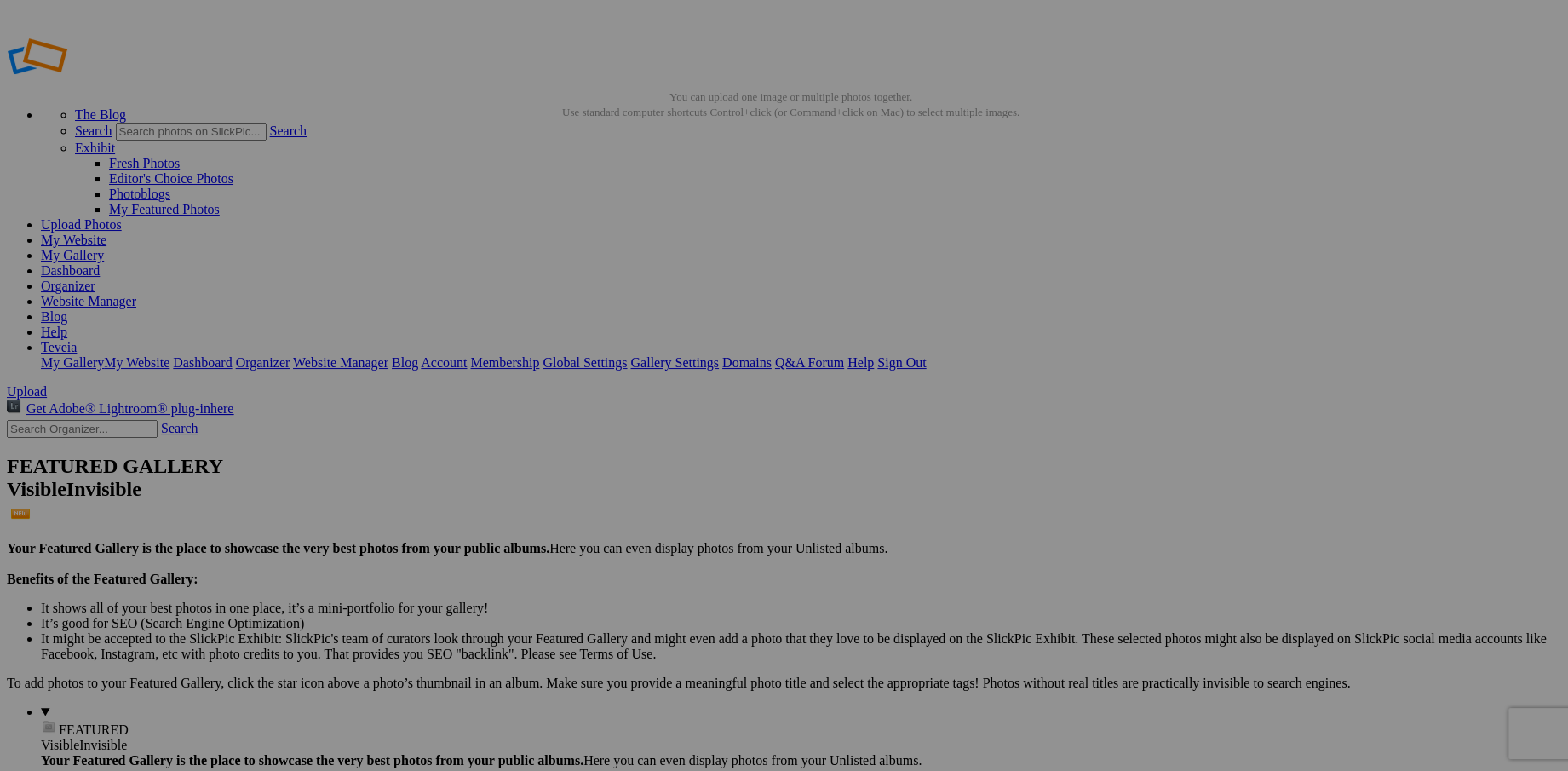
type input "Hovering Poise. Golden stage awaits as bee hovers mid-flight, caught between pr…"
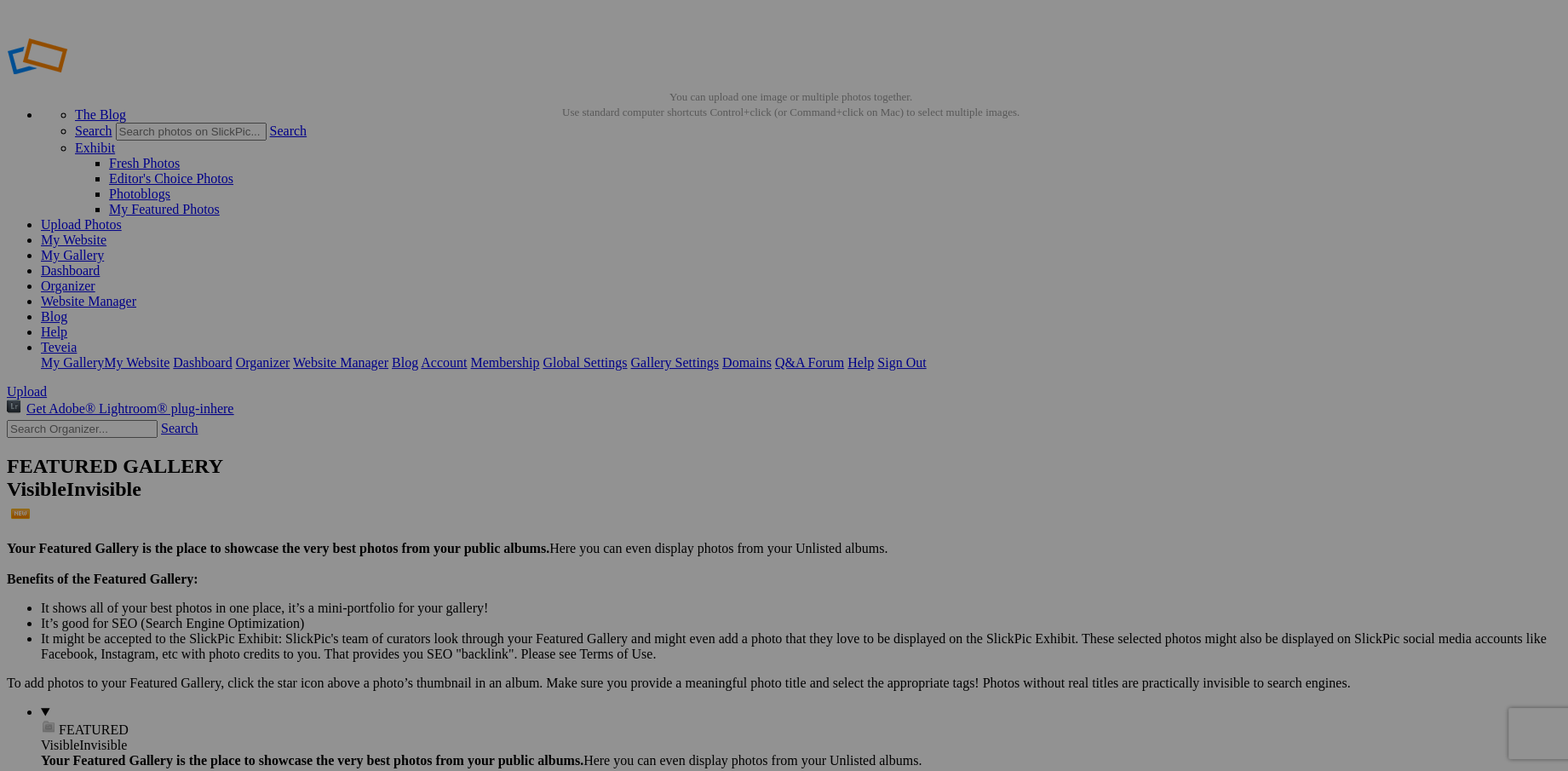
drag, startPoint x: 869, startPoint y: 527, endPoint x: 1023, endPoint y: 522, distance: 154.1
type input "N"
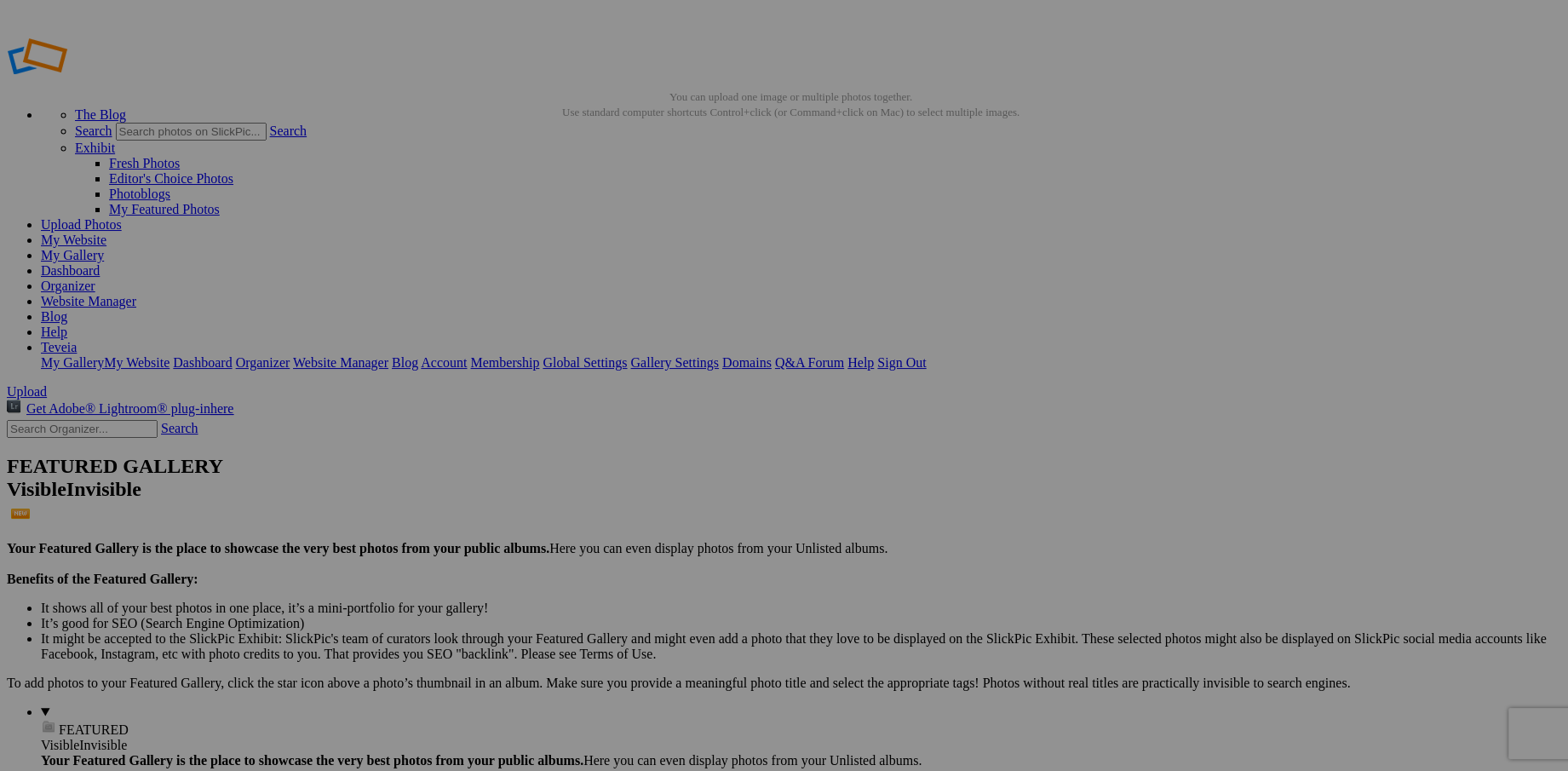
paste input "Whispers in Bloom. Blush petals and tender buds reaching out, quiet song of bec…"
type input "Whispers in Bloom. Blush petals and tender buds reaching out, quiet song of bec…"
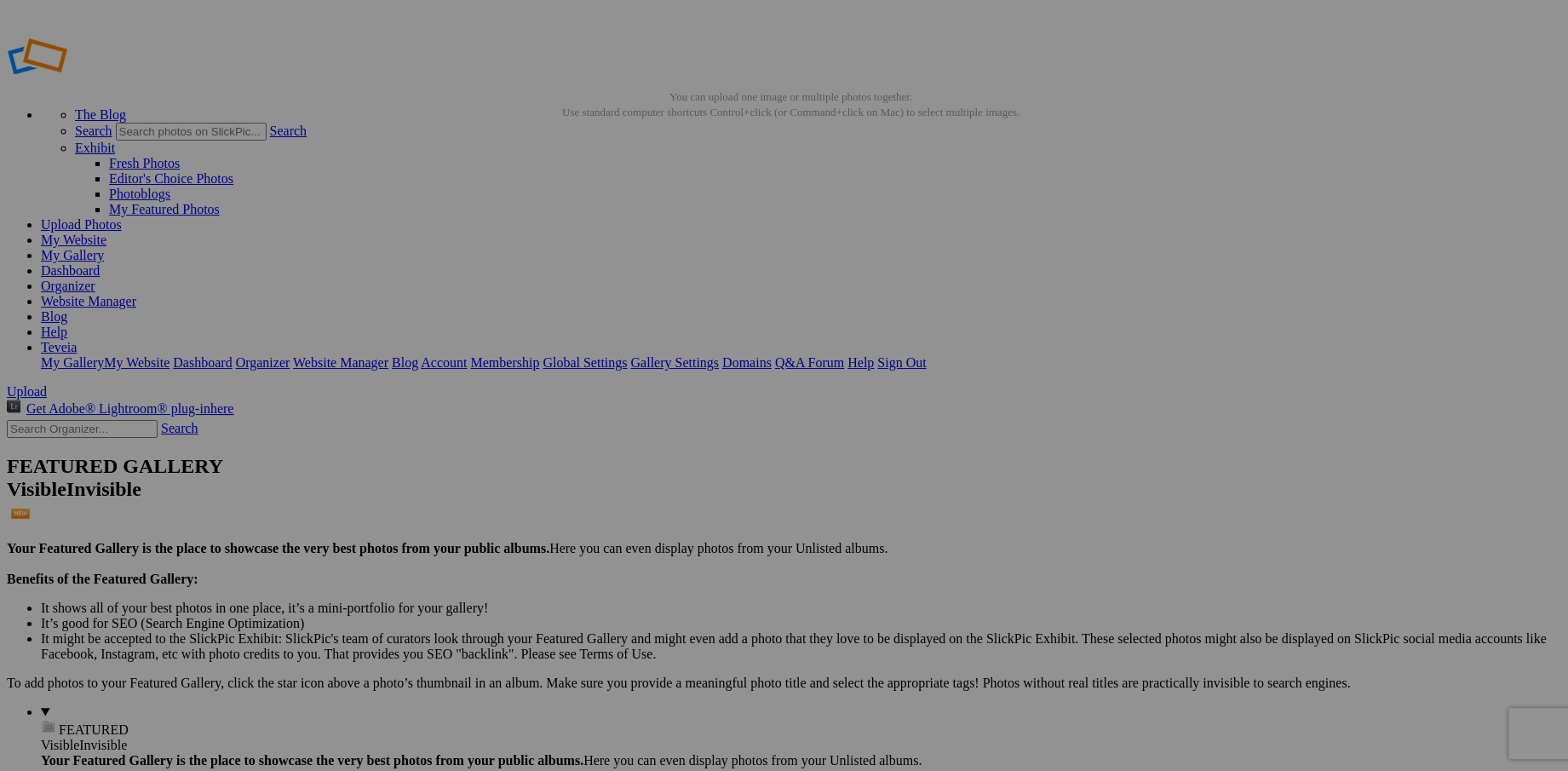
drag, startPoint x: 1170, startPoint y: 549, endPoint x: 1307, endPoint y: 540, distance: 137.3
type input "P"
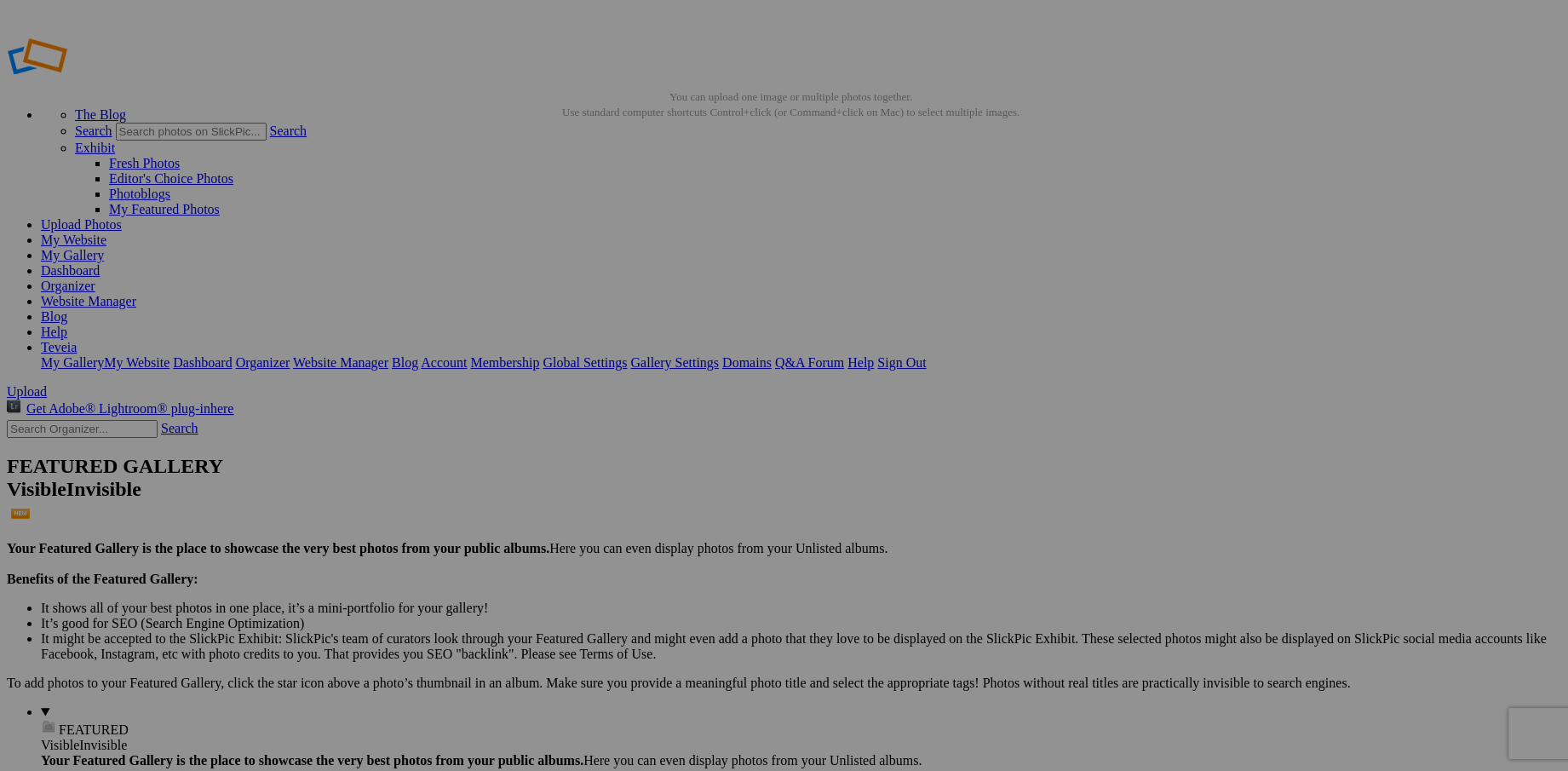
paste input "Ephemeral Glow. Delicate brushstrokes of white and gold, suspended in shadow li…"
type input "Ephemeral Glow. Delicate brushstrokes of white and gold, suspended in shadow li…"
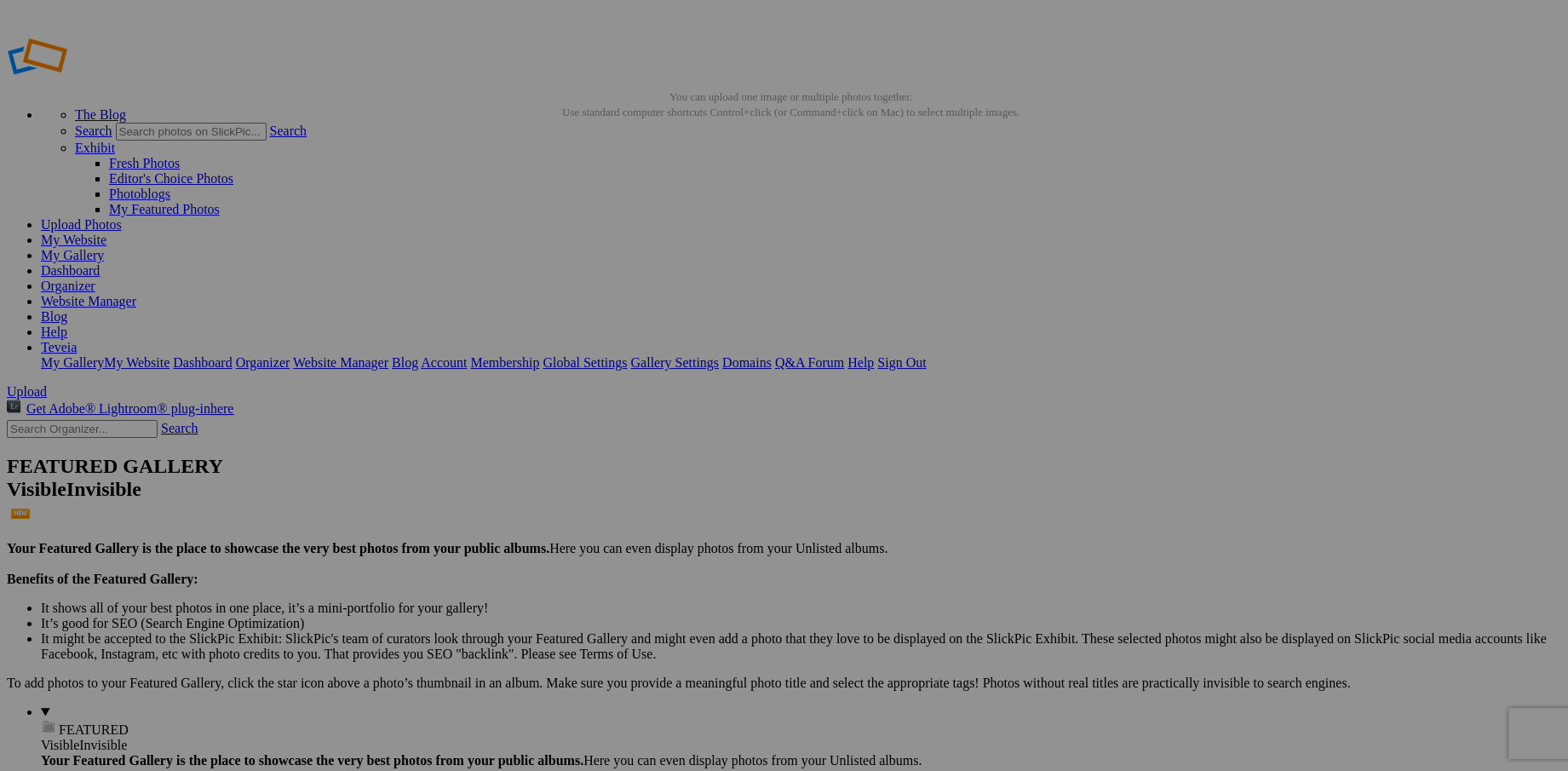
drag, startPoint x: 1067, startPoint y: 547, endPoint x: 1156, endPoint y: 552, distance: 89.1
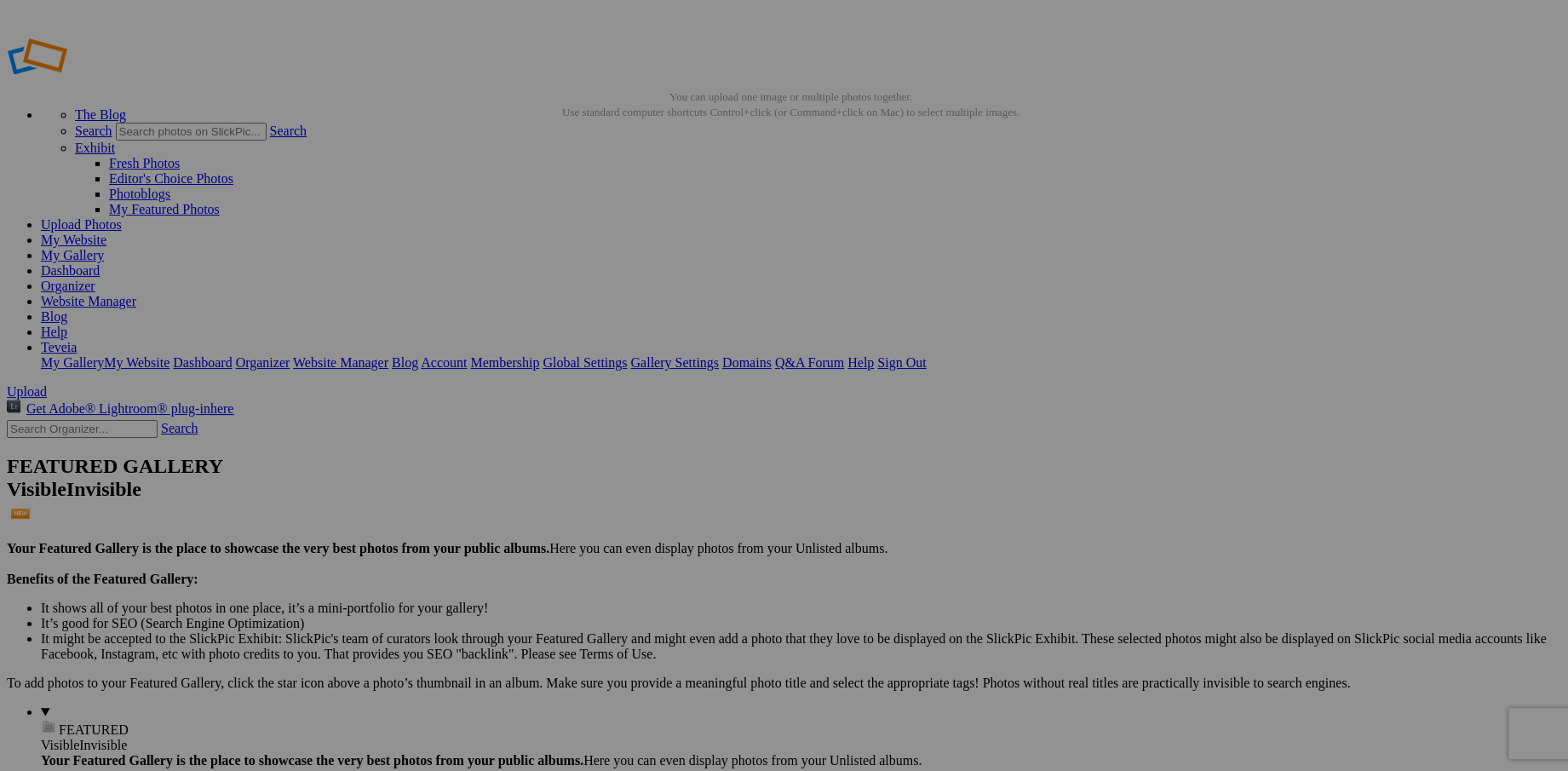
paste input "Petals fold inward, a secret kept in bloom."
type input "Shy Dahlia. Petals fold inward, a secret kept in bloom."
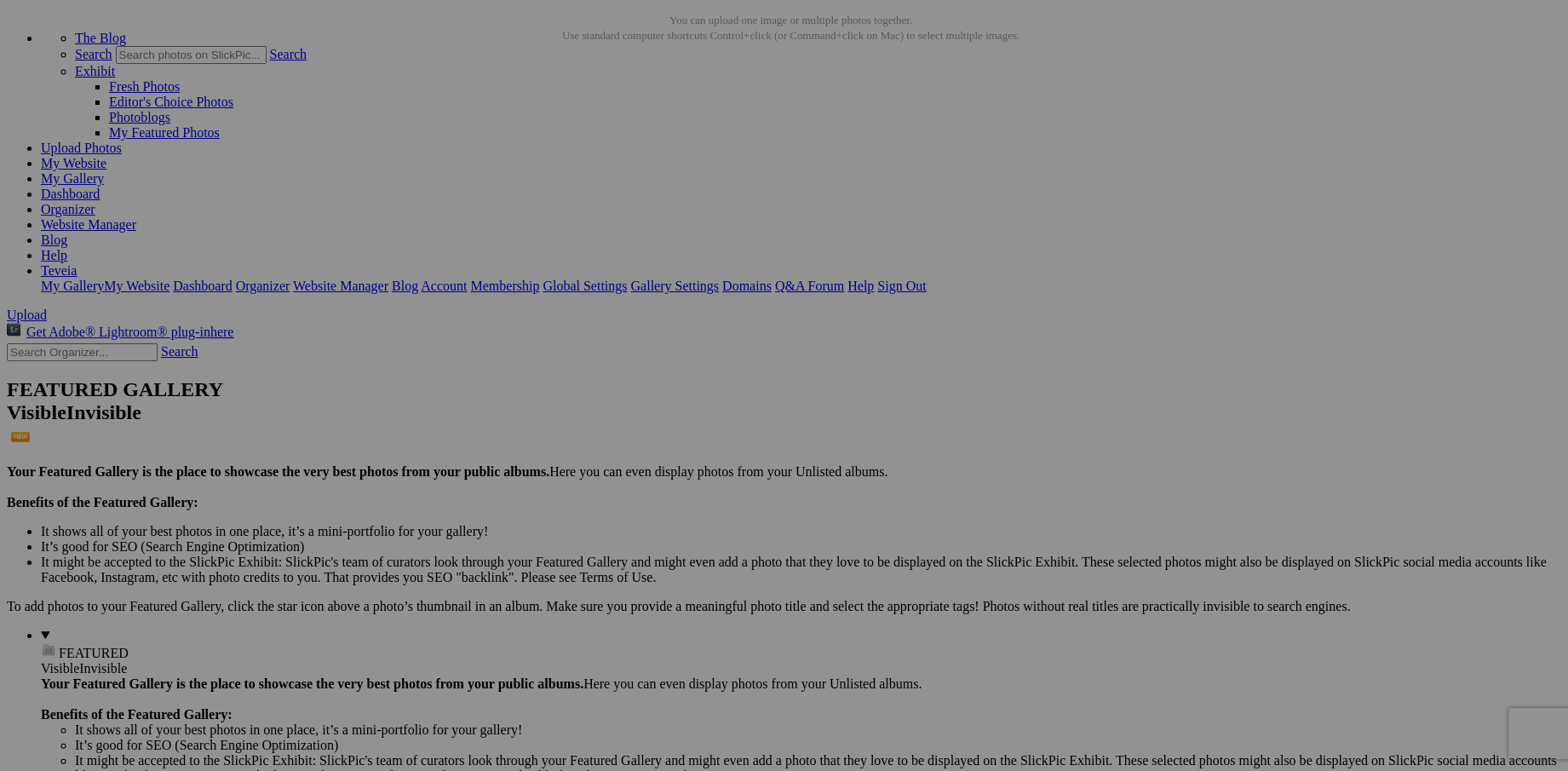
scroll to position [136, 0]
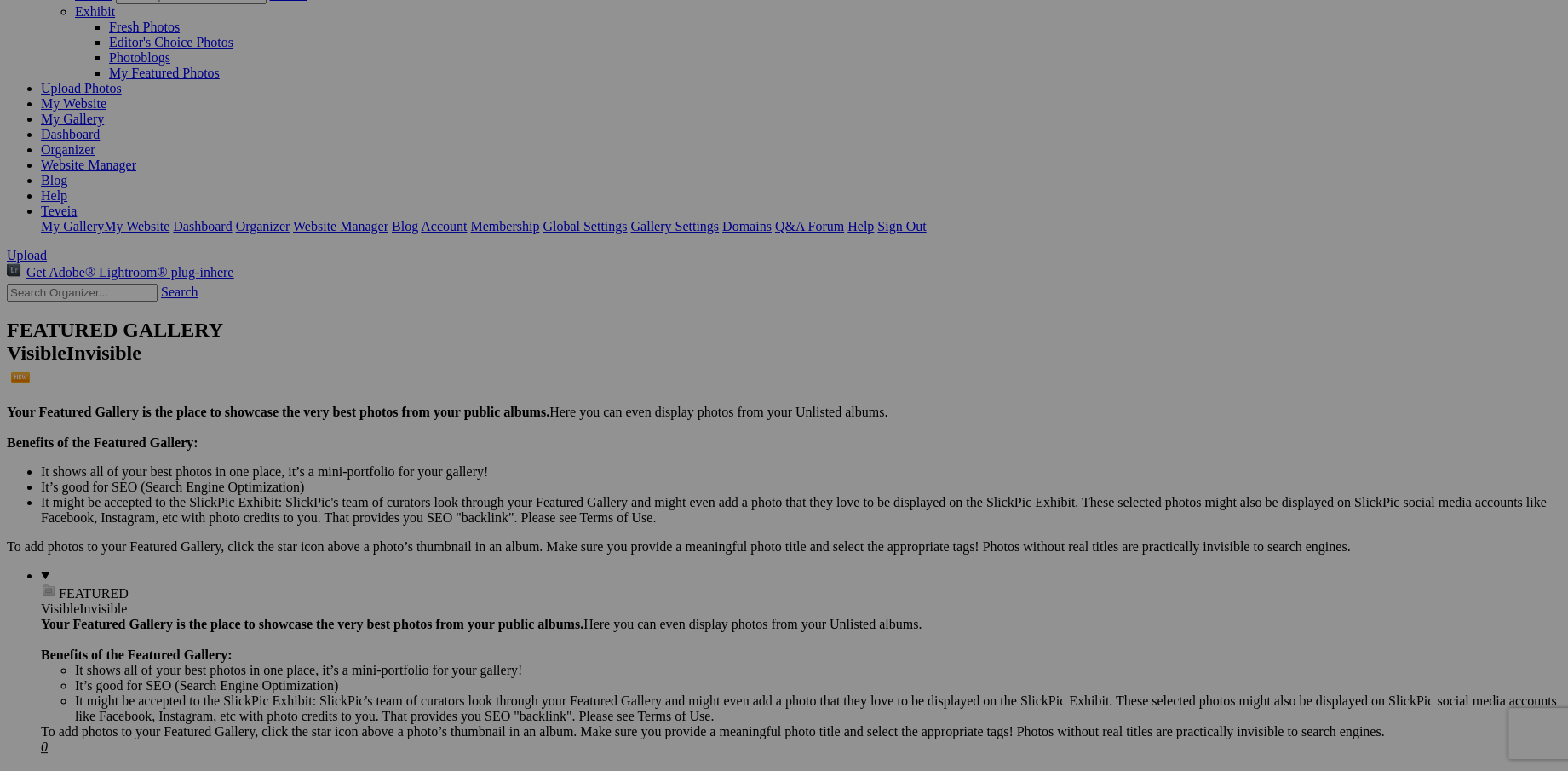
drag, startPoint x: 320, startPoint y: 650, endPoint x: 408, endPoint y: 659, distance: 88.5
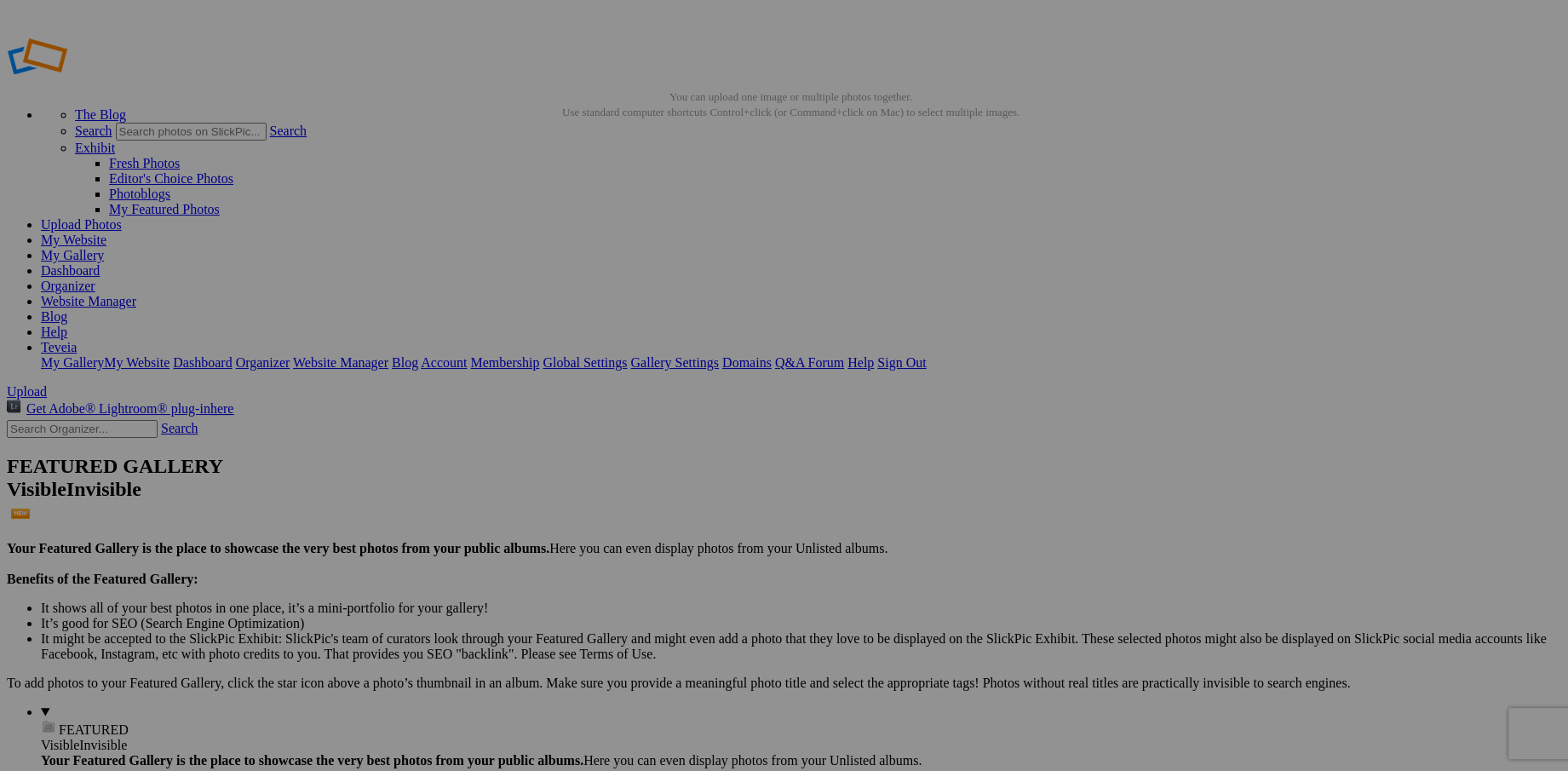
paste input "A bloom spinning midair, light as a pirouette."
type input "Tiny Ballerina. A bloom spinning midair, light as a pirouette."
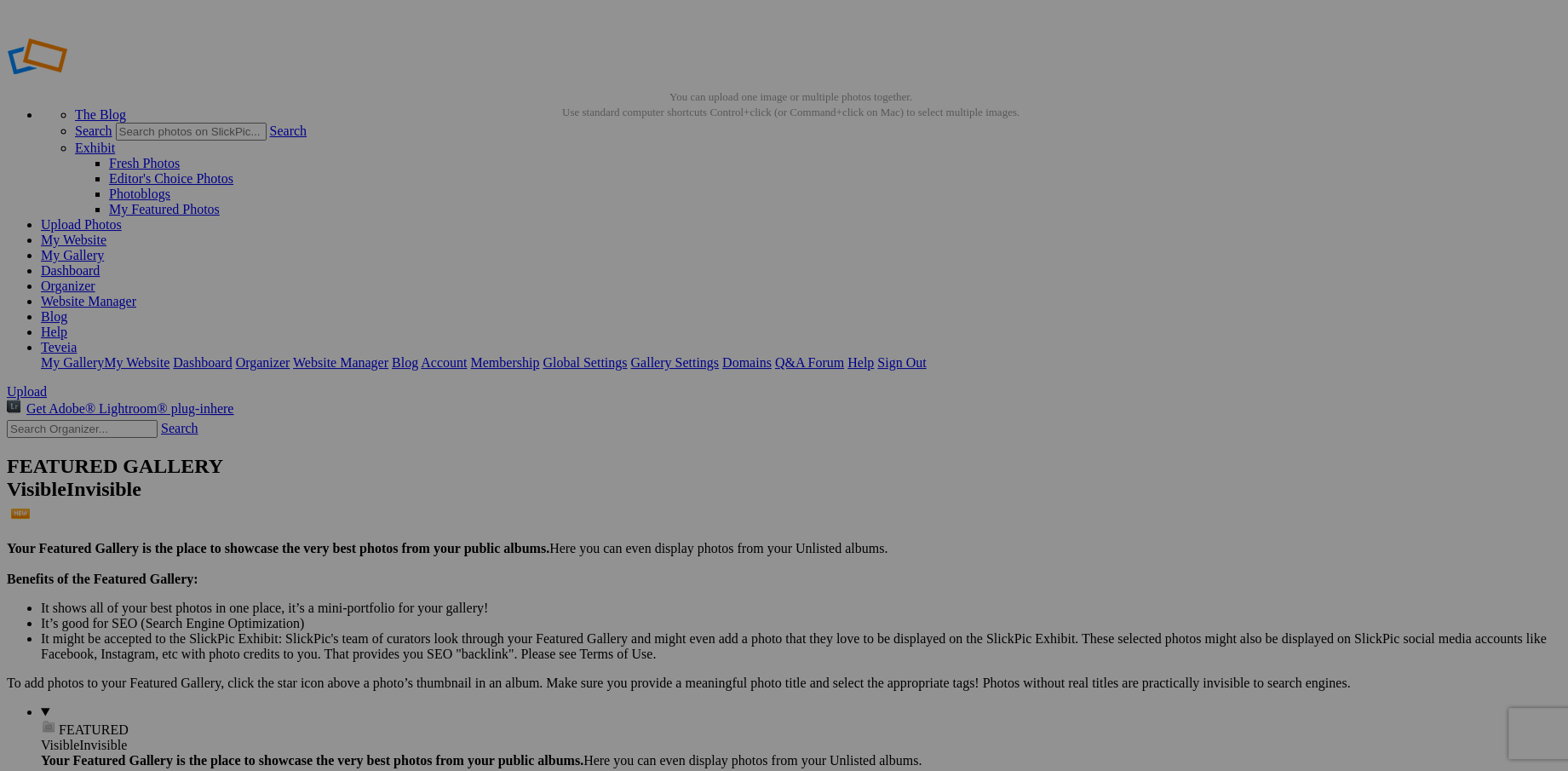
drag, startPoint x: 1323, startPoint y: 547, endPoint x: 1466, endPoint y: 547, distance: 143.0
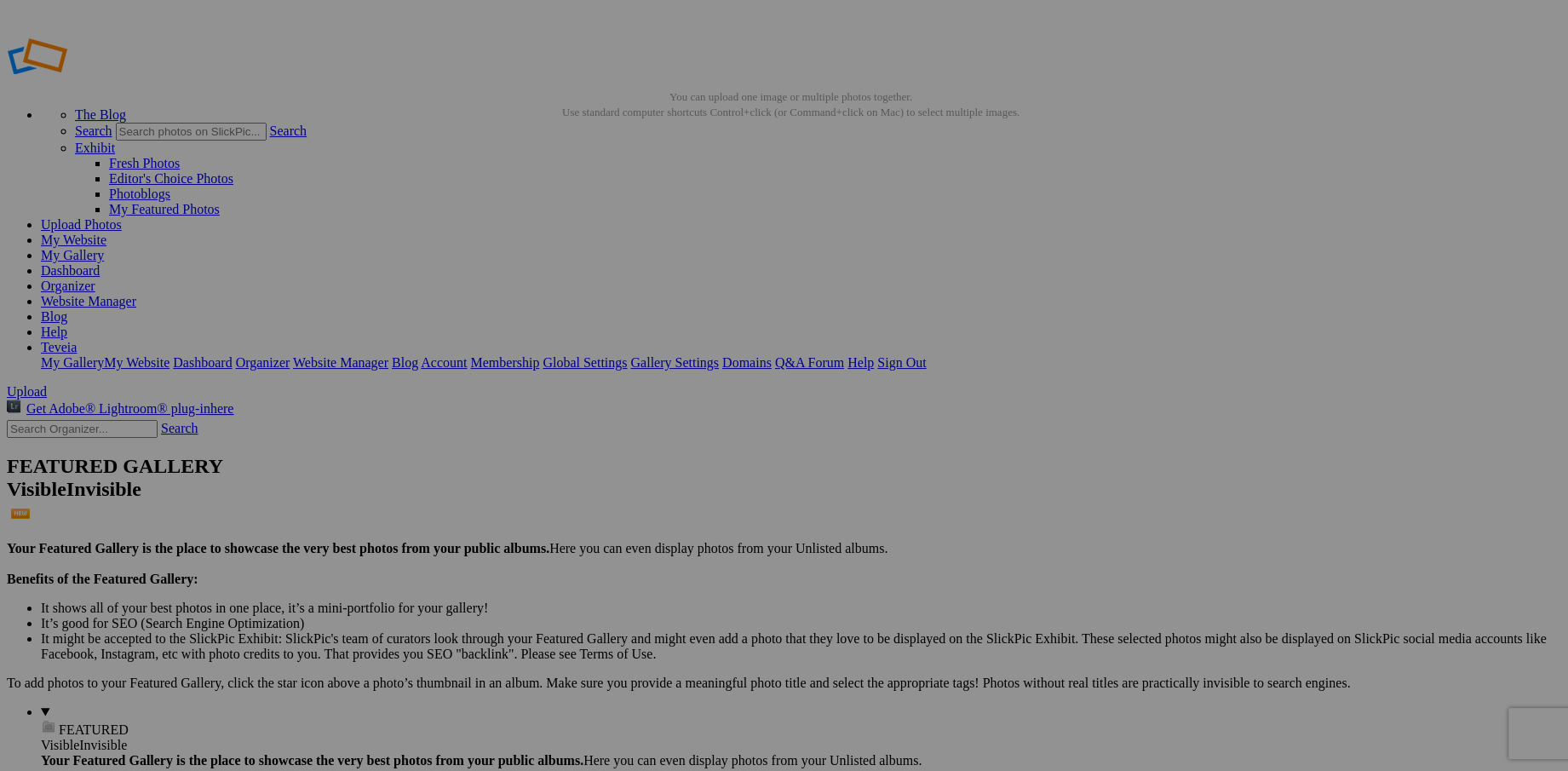
drag, startPoint x: 1421, startPoint y: 544, endPoint x: 1263, endPoint y: 556, distance: 158.5
paste input "Pumpkin Squash Blossom. Golden bloom, earth's offering before harvest."
type input "Pumpkin Squash Blossom. Golden bloom, earth's offering before harvest."
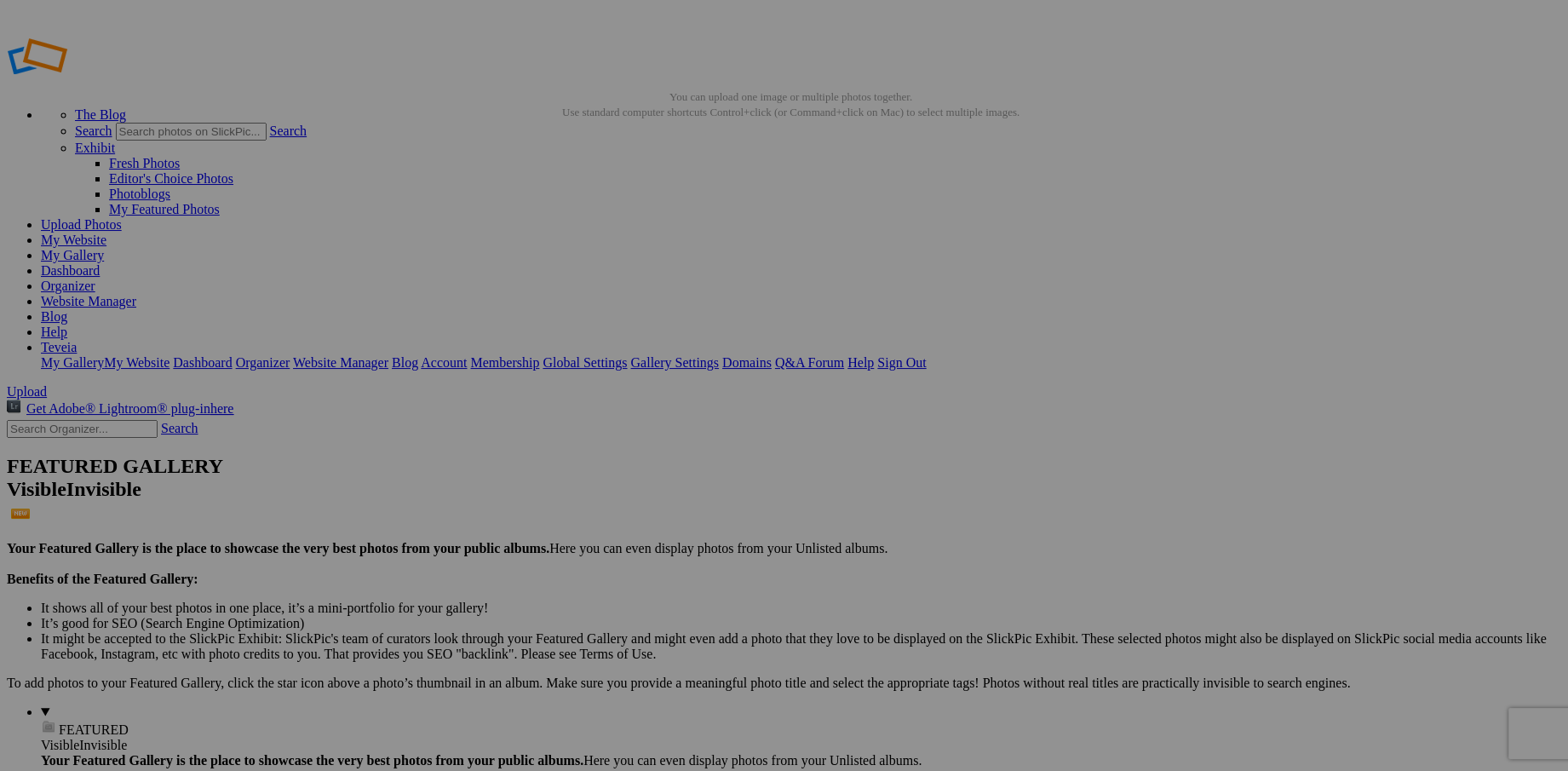
type input "Toledo Lace Hydrangea. Clusters of petals gather like lace."
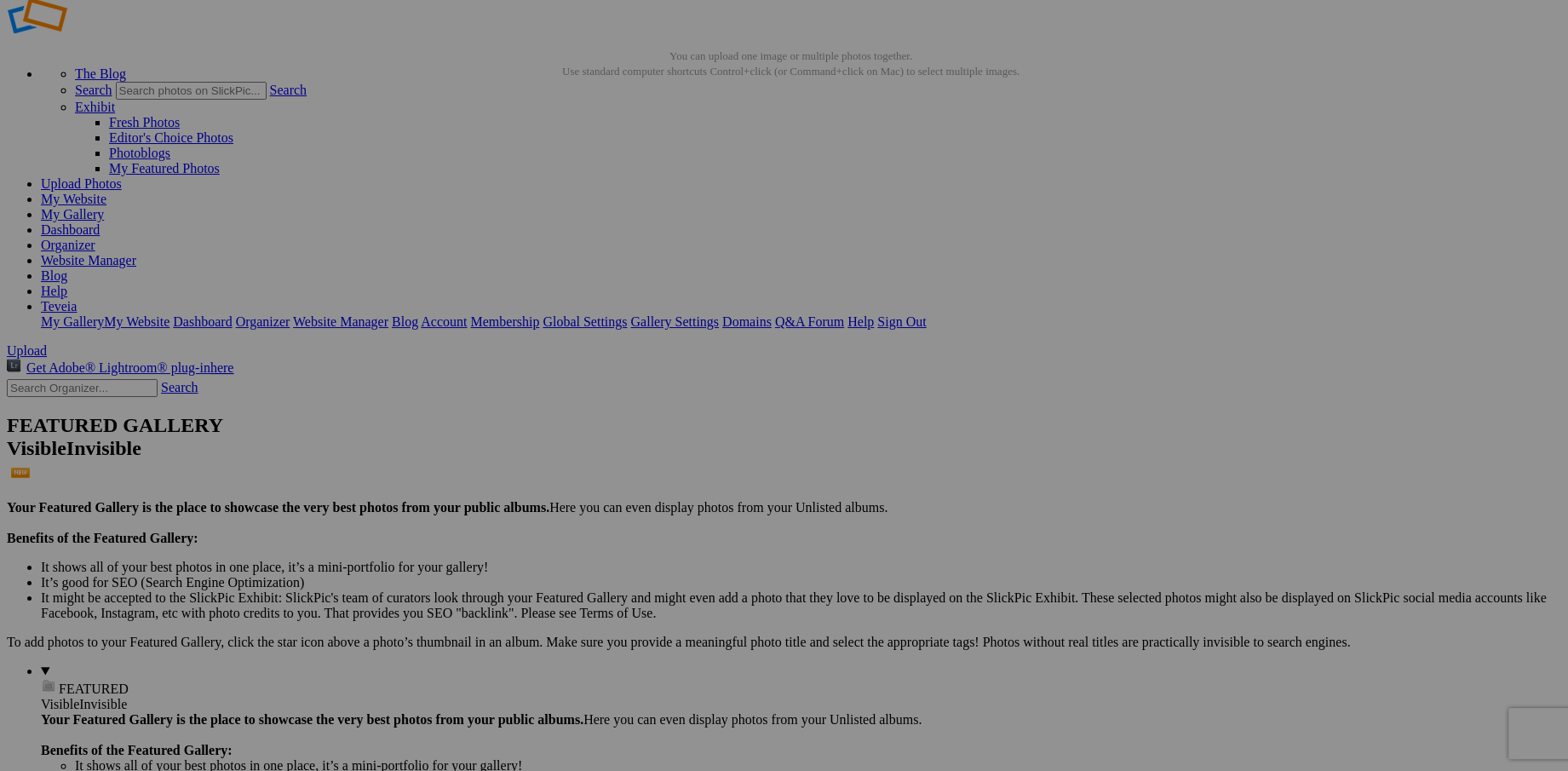
scroll to position [77, 0]
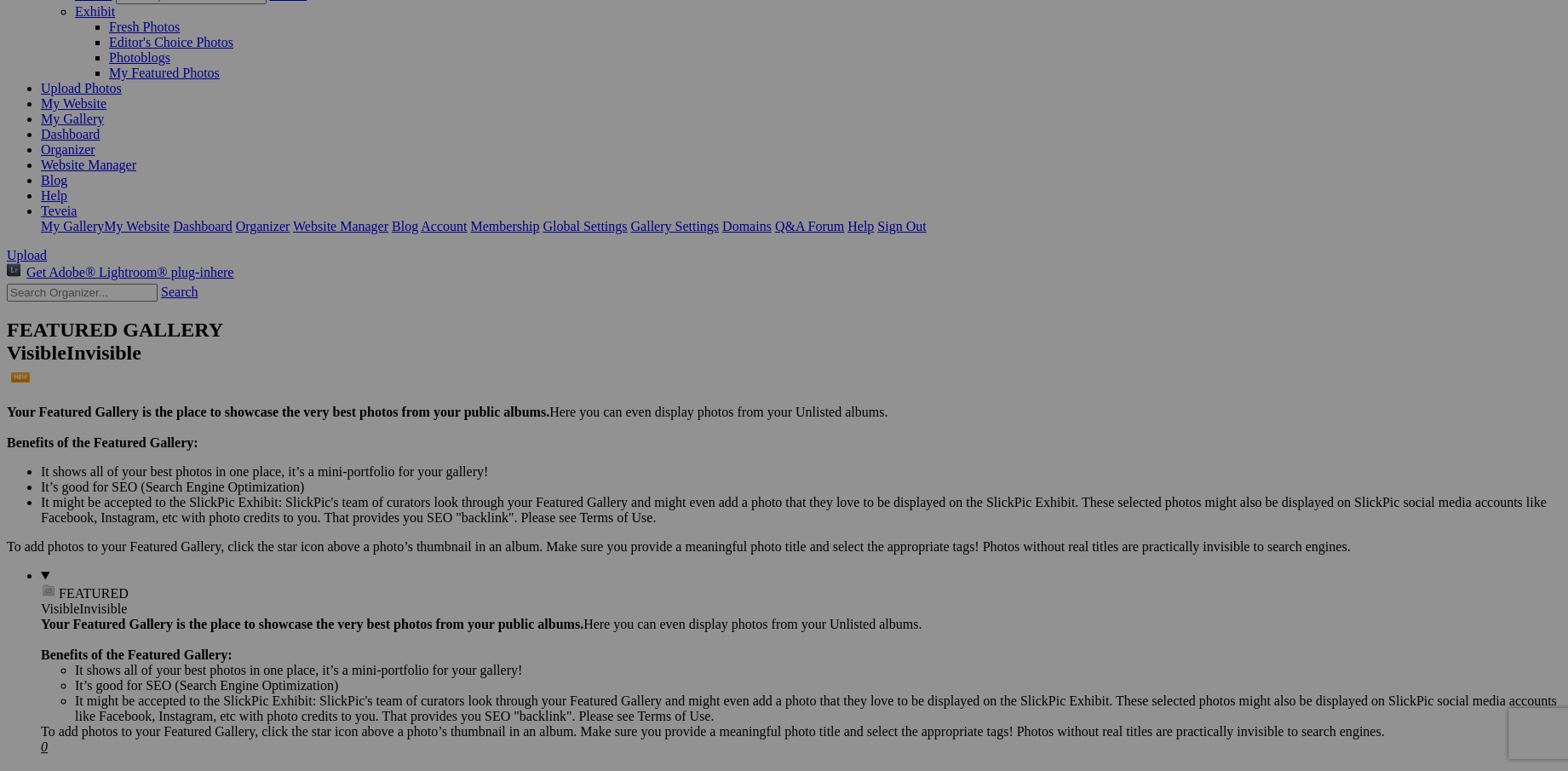
scroll to position [0, 207]
drag, startPoint x: 411, startPoint y: 653, endPoint x: 590, endPoint y: 666, distance: 179.5
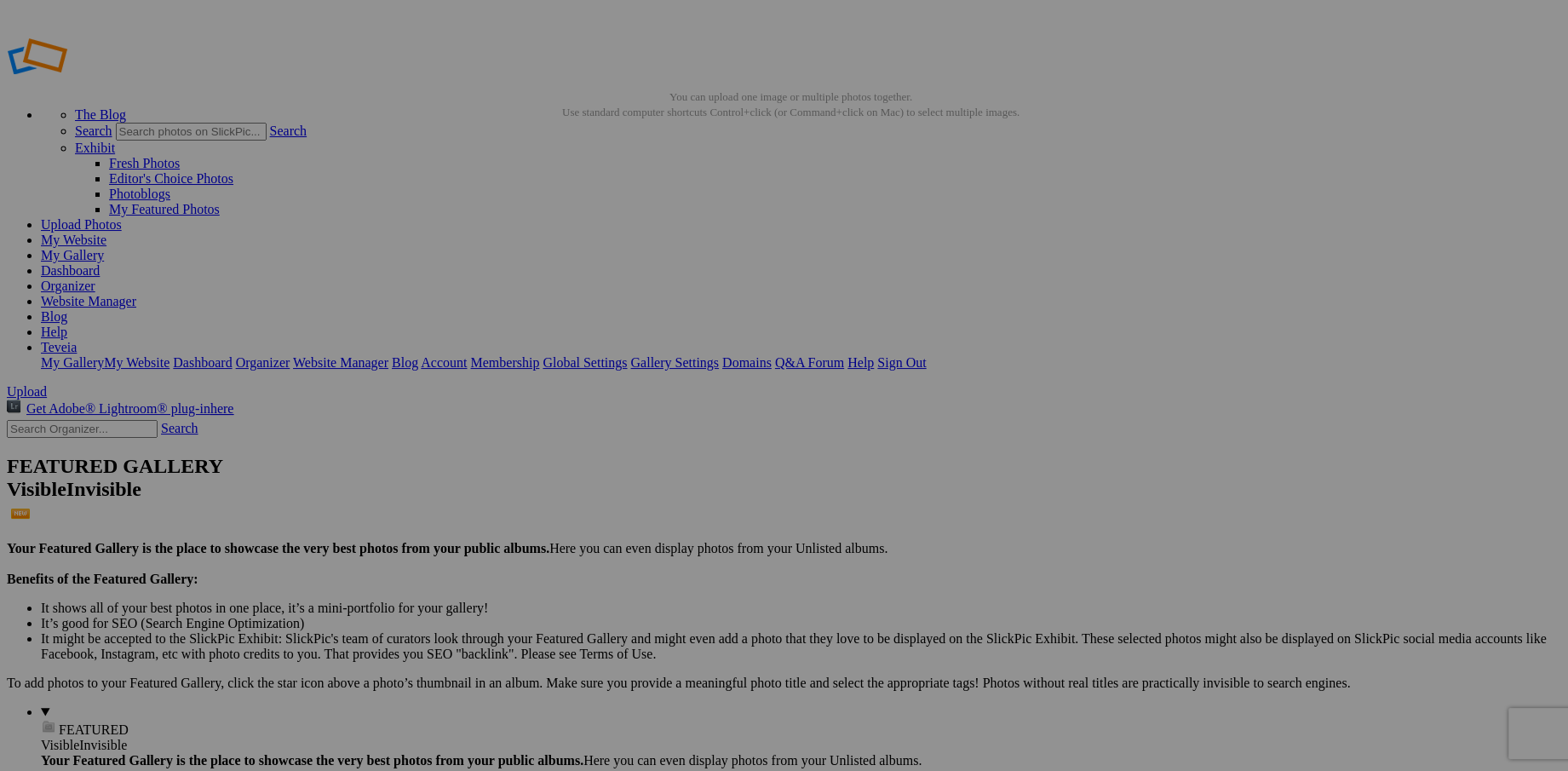
type input "W"
paste input "Waving Iris. An iris bending gracefully, as though bowing to the wind's embrace"
type input "Waving Iris. An iris bending gracefully, as though bowing to the wind's embrace."
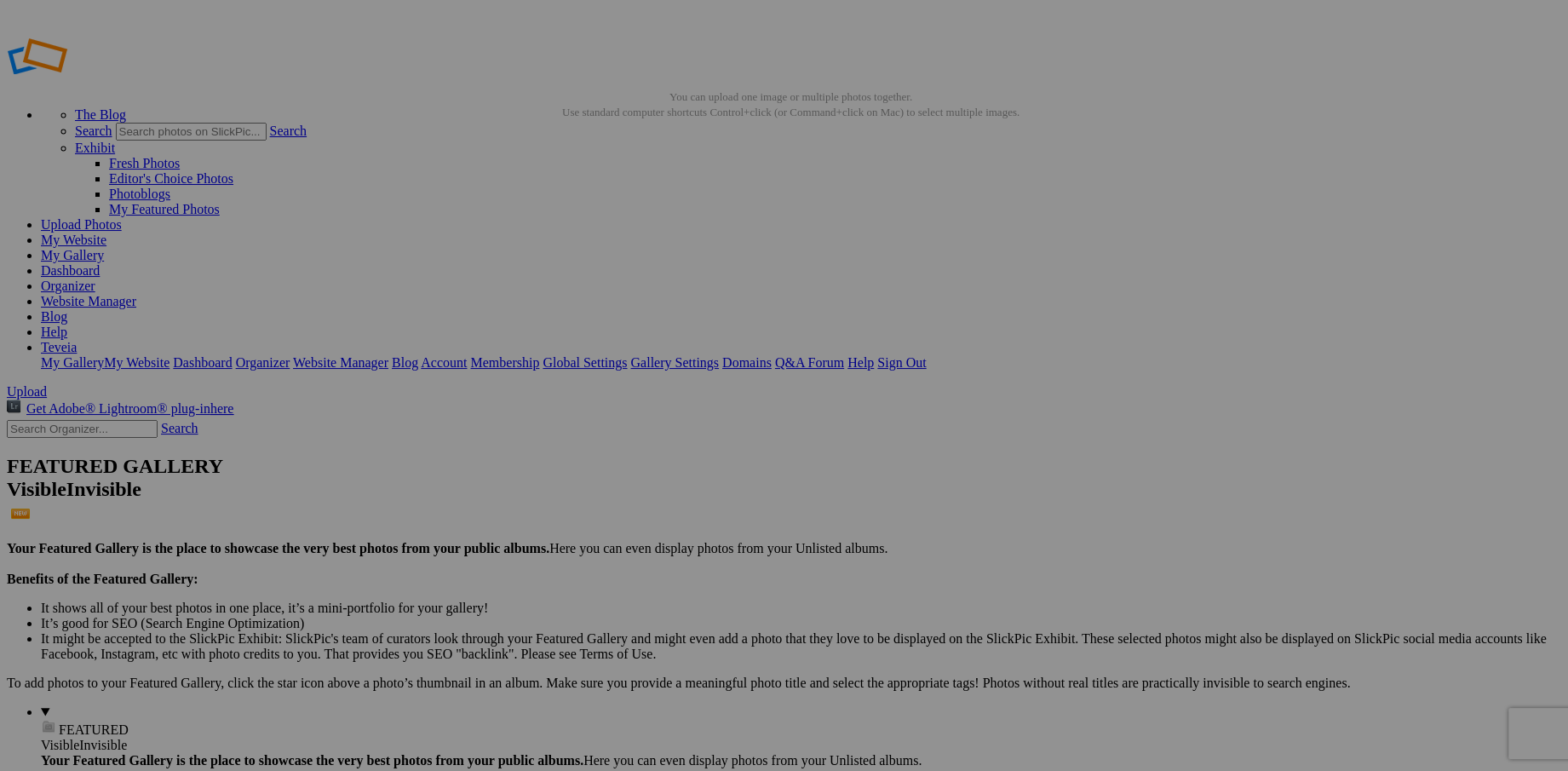
drag, startPoint x: 564, startPoint y: 743, endPoint x: 732, endPoint y: 745, distance: 168.0
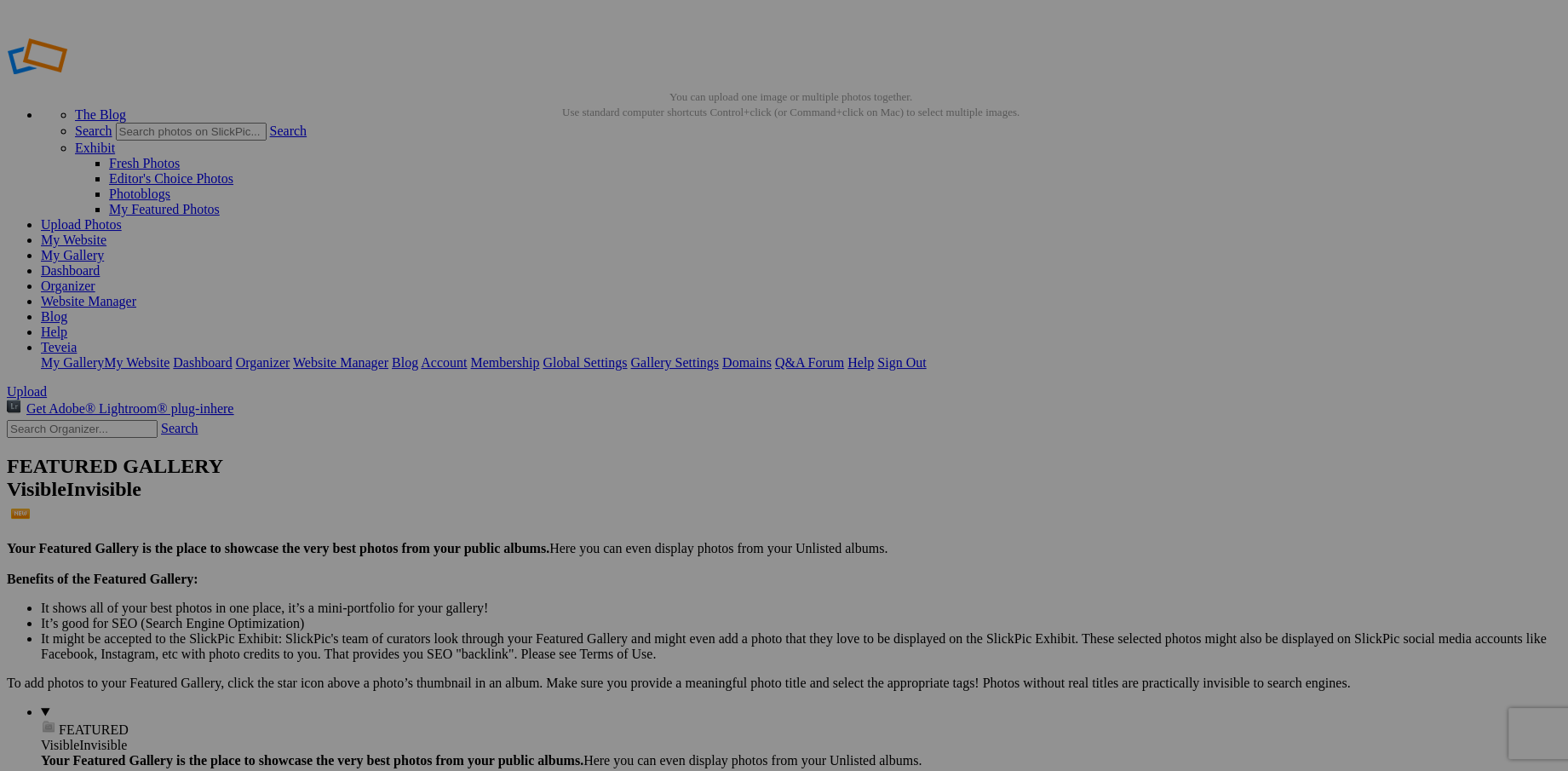
type input "V"
paste input "View from the Grass. Flowers' perspective, skyward and free."
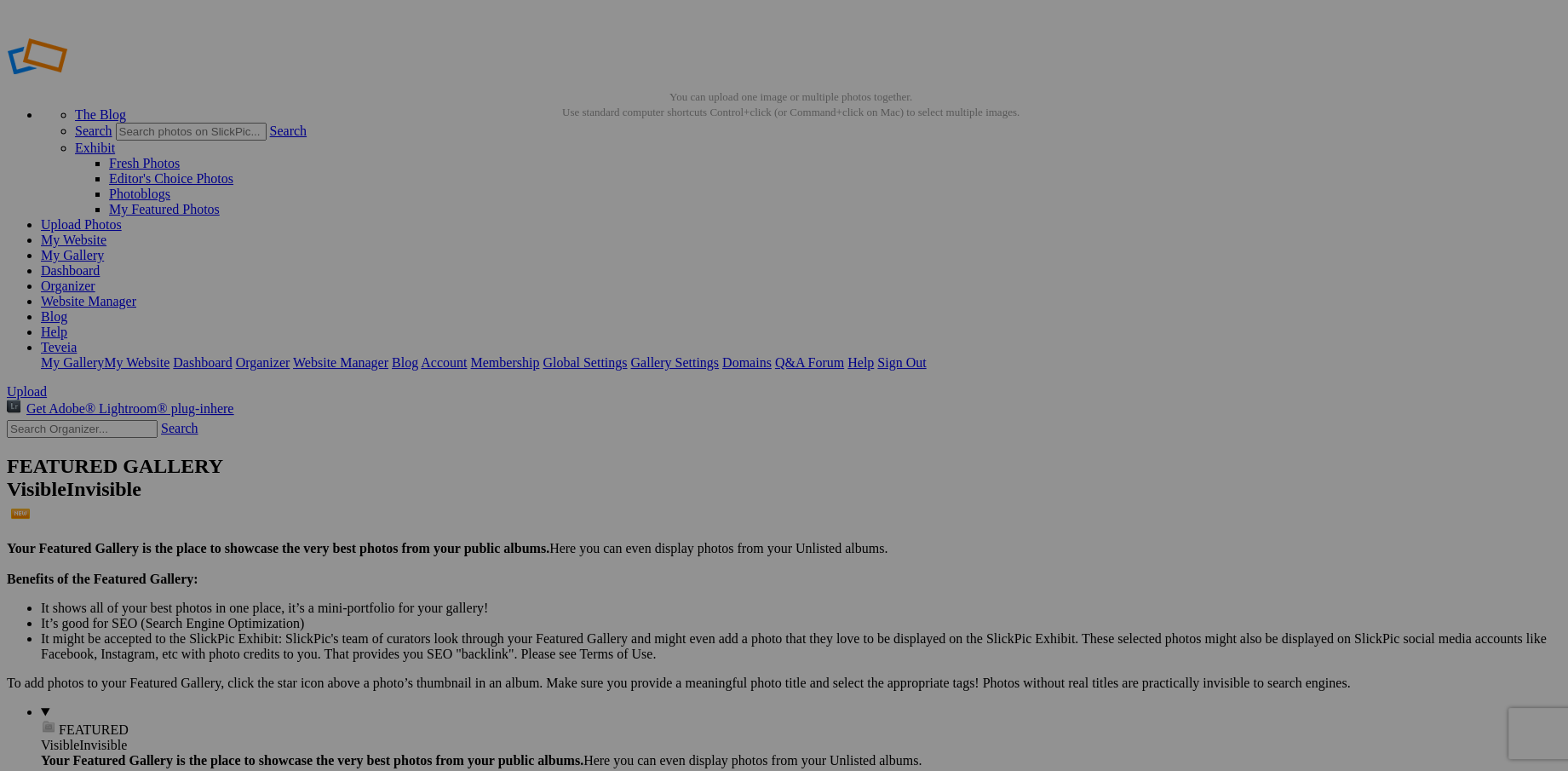
type input "View from the Grass. Flowers' perspective, skyward and free."
type input "Wild Harmony. Golden blooms tangled in wild garden woven in sunlight and shadow…"
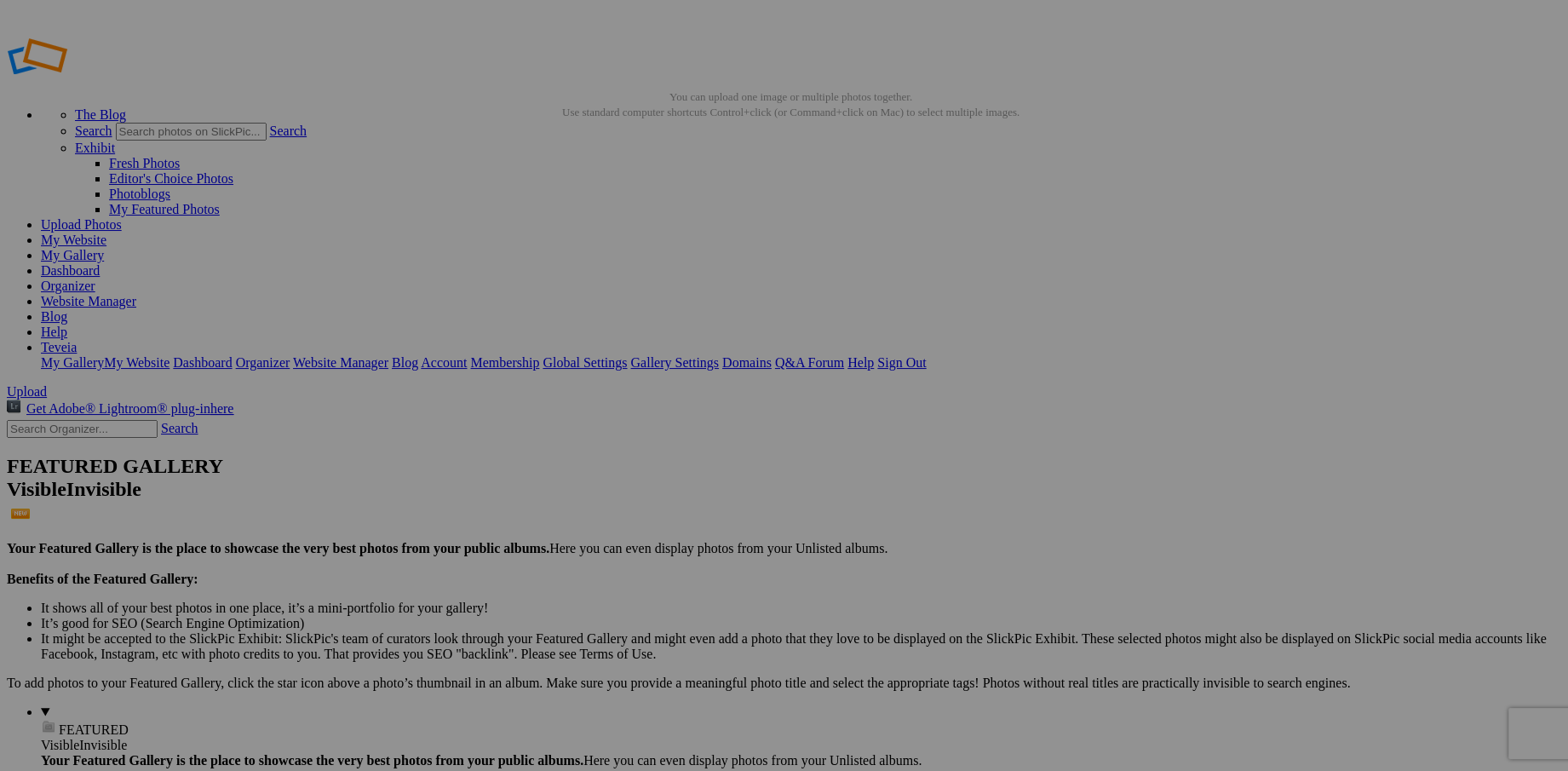
type input "Petals of Light. Paper-white bloom cradling the sun in its heart, fragile petal…"
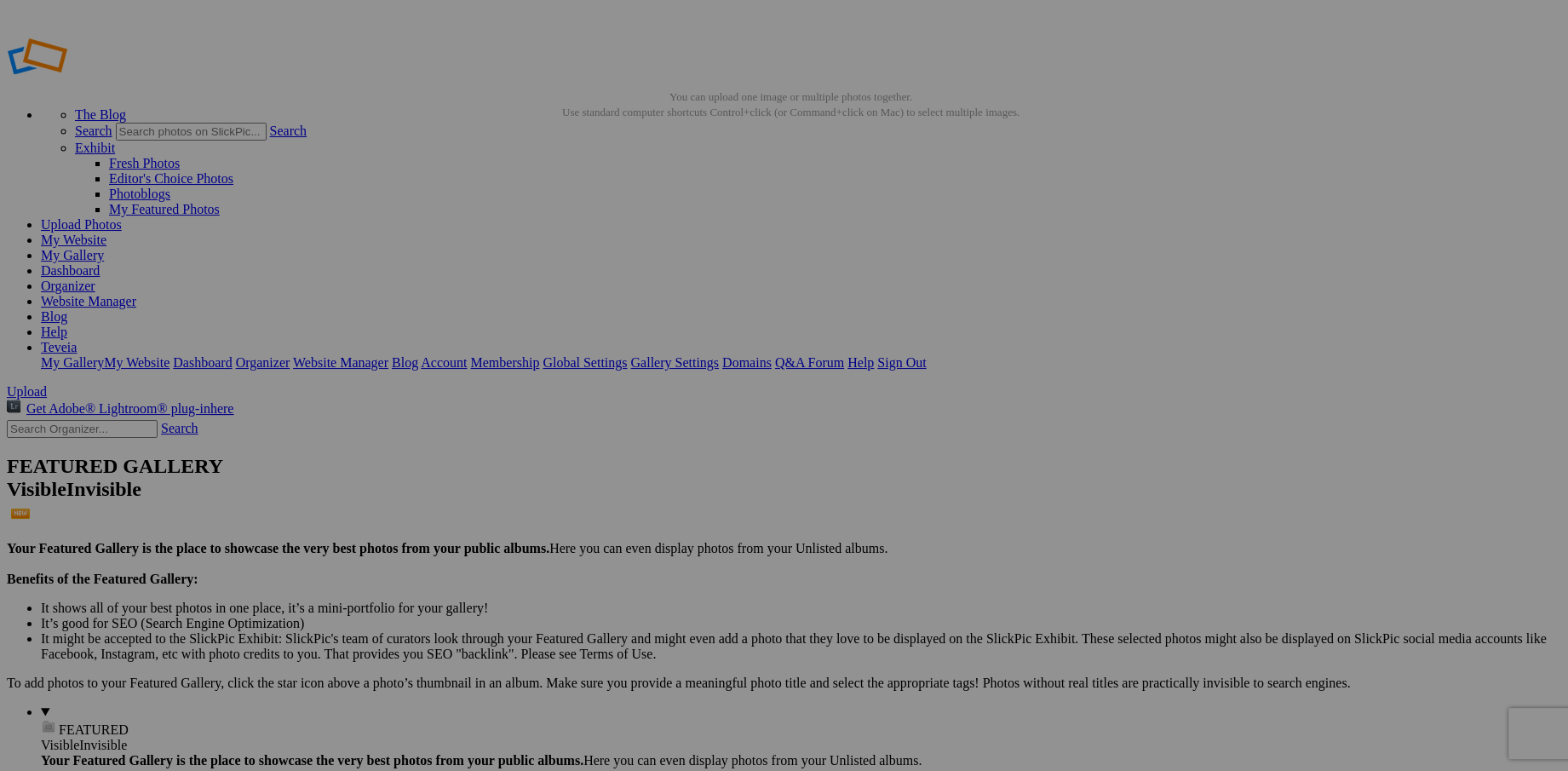
type input "Watermarked Nature"
type input "Watermarked Images"
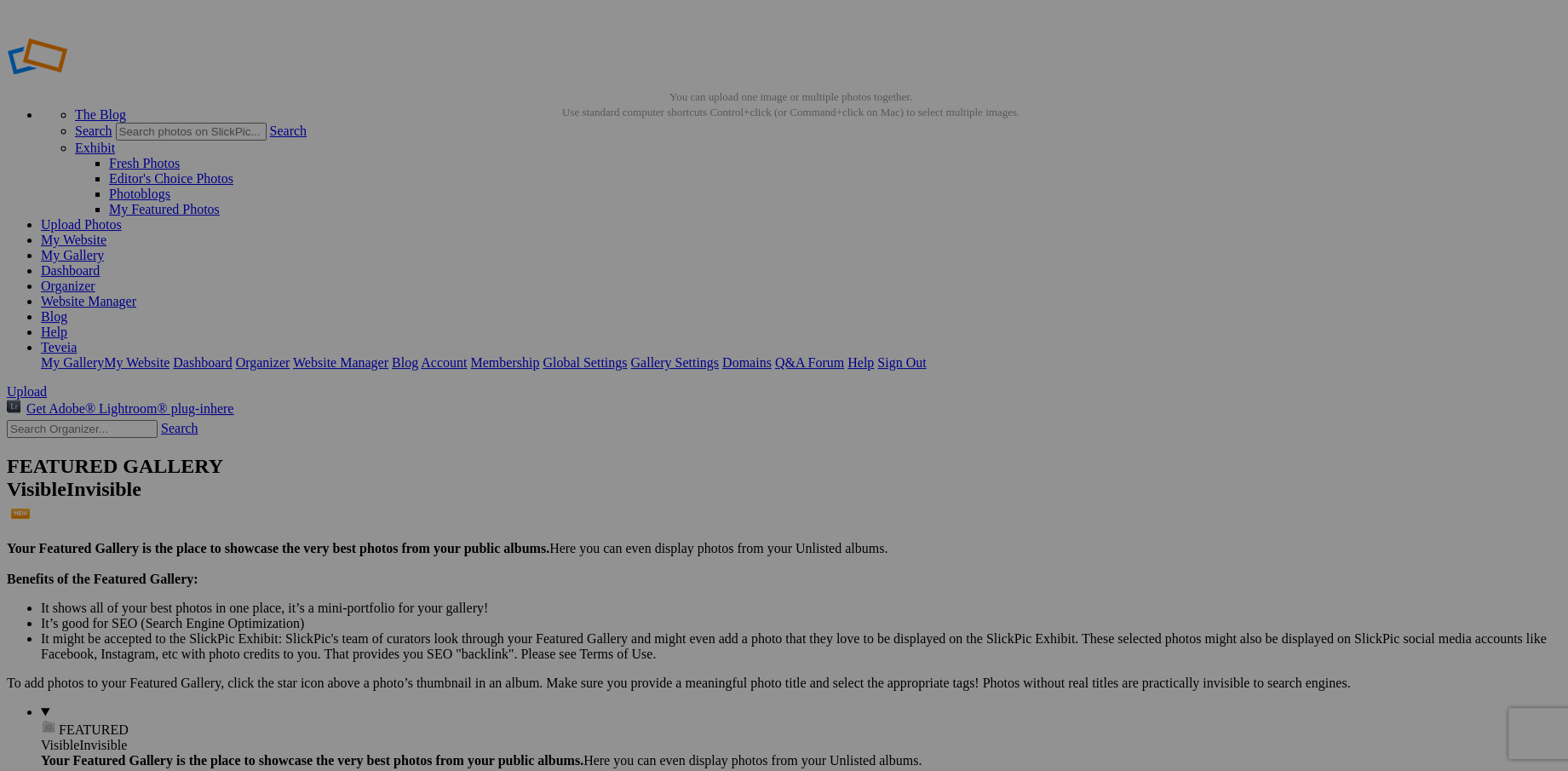
click at [136, 294] on link "Website Manager" at bounding box center [88, 301] width 95 height 14
